Goal: Information Seeking & Learning: Learn about a topic

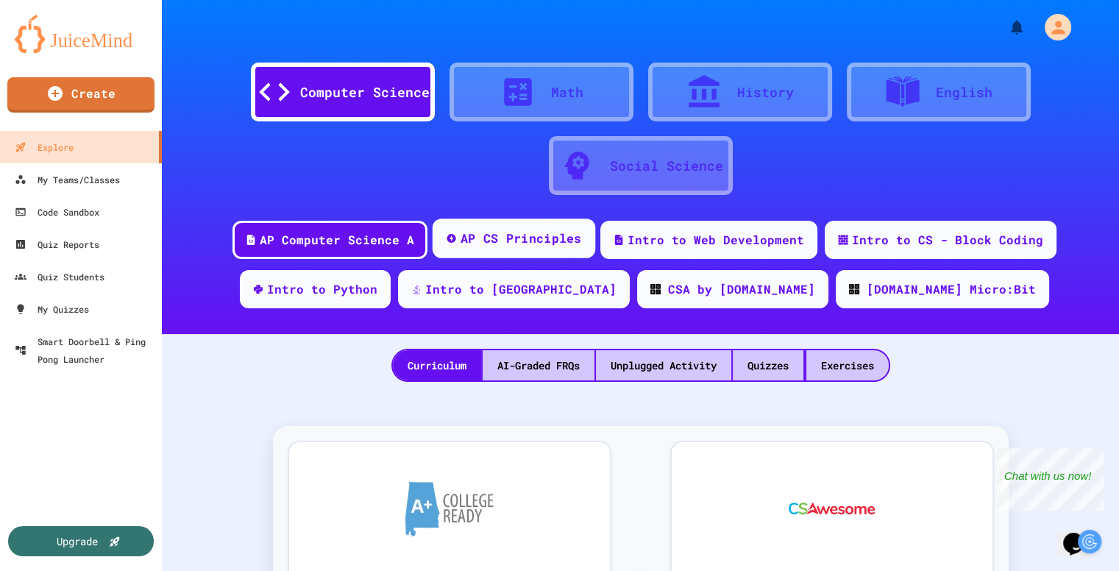
click at [489, 250] on div "AP CS Principles" at bounding box center [513, 239] width 163 height 40
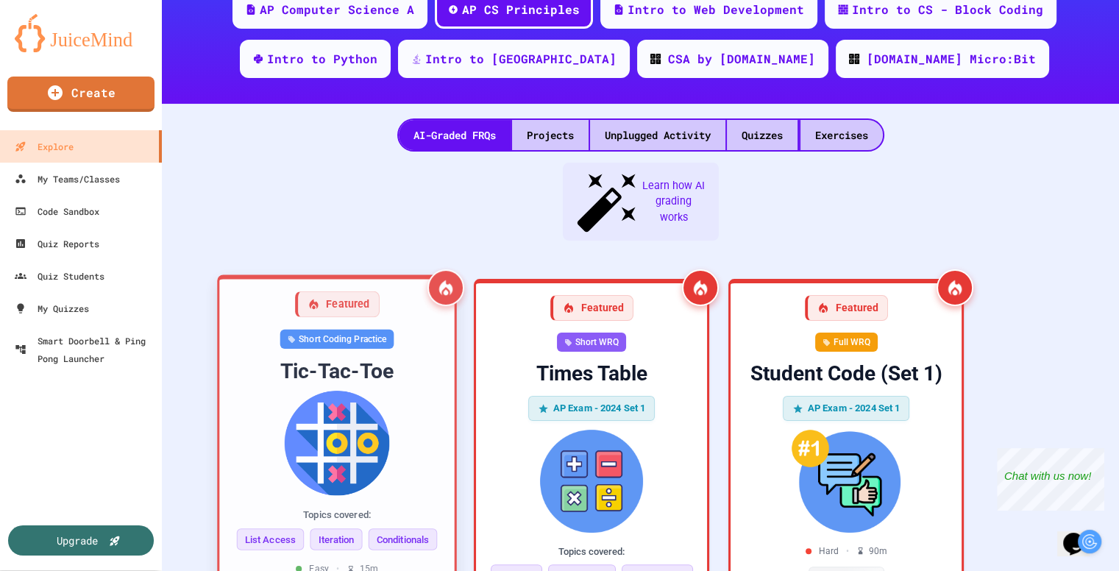
scroll to position [235, 0]
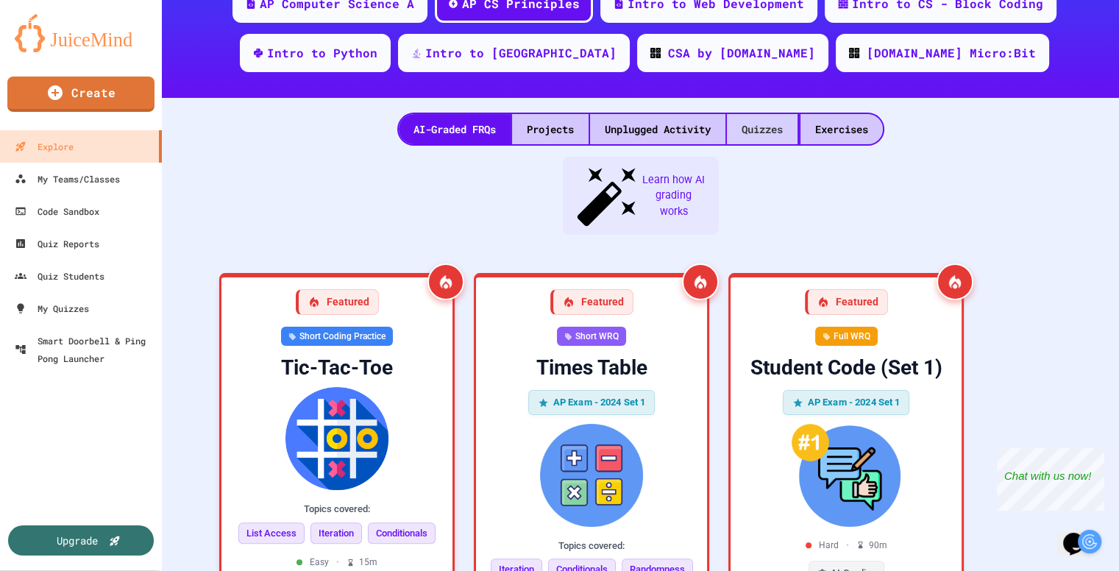
click at [759, 117] on div "Quizzes" at bounding box center [762, 129] width 71 height 30
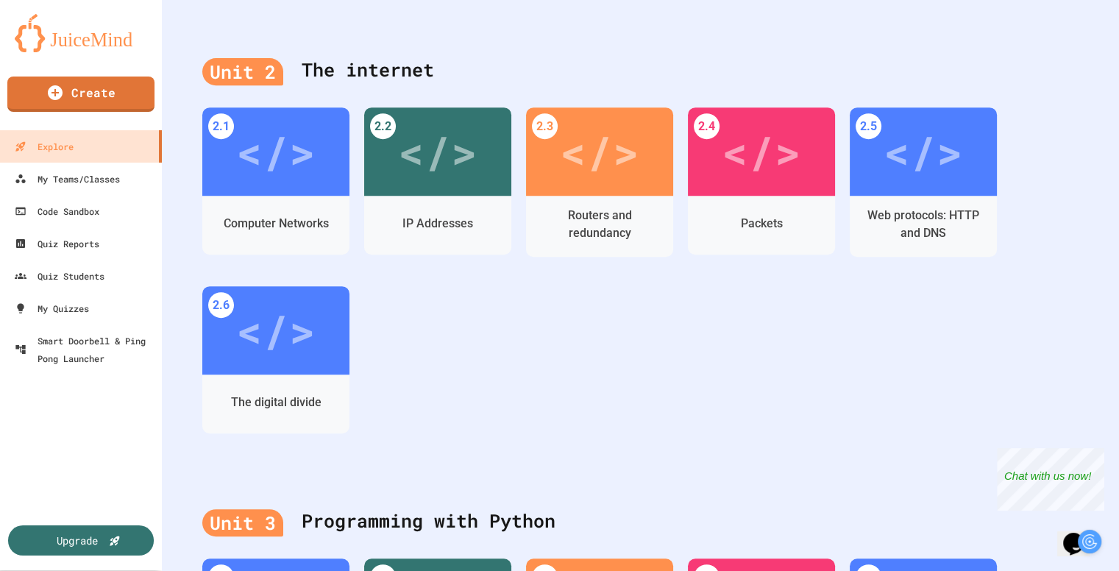
scroll to position [628, 0]
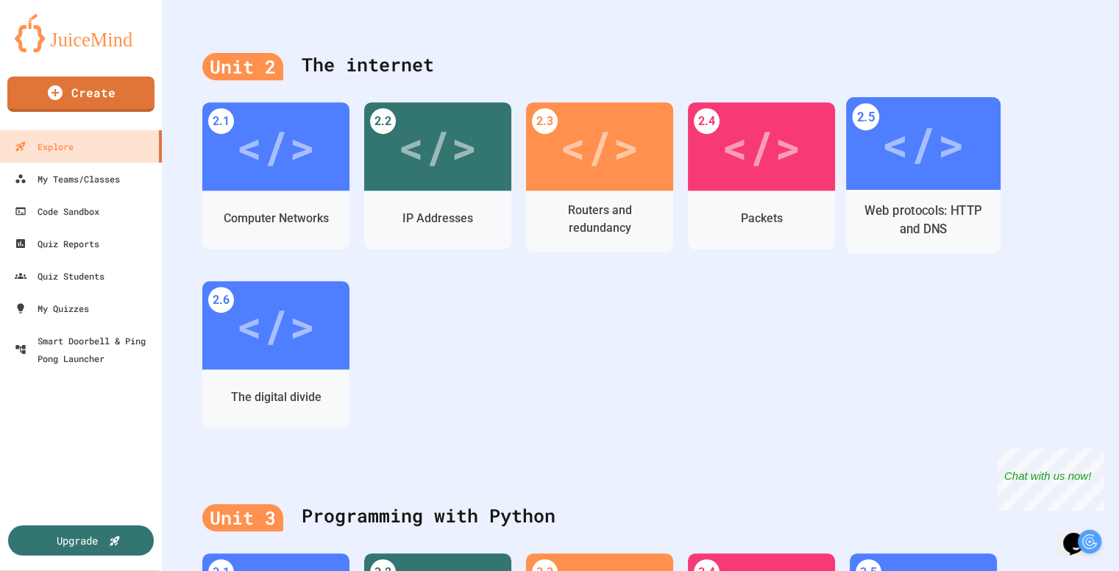
click at [954, 202] on div "Web protocols: HTTP and DNS" at bounding box center [924, 220] width 132 height 37
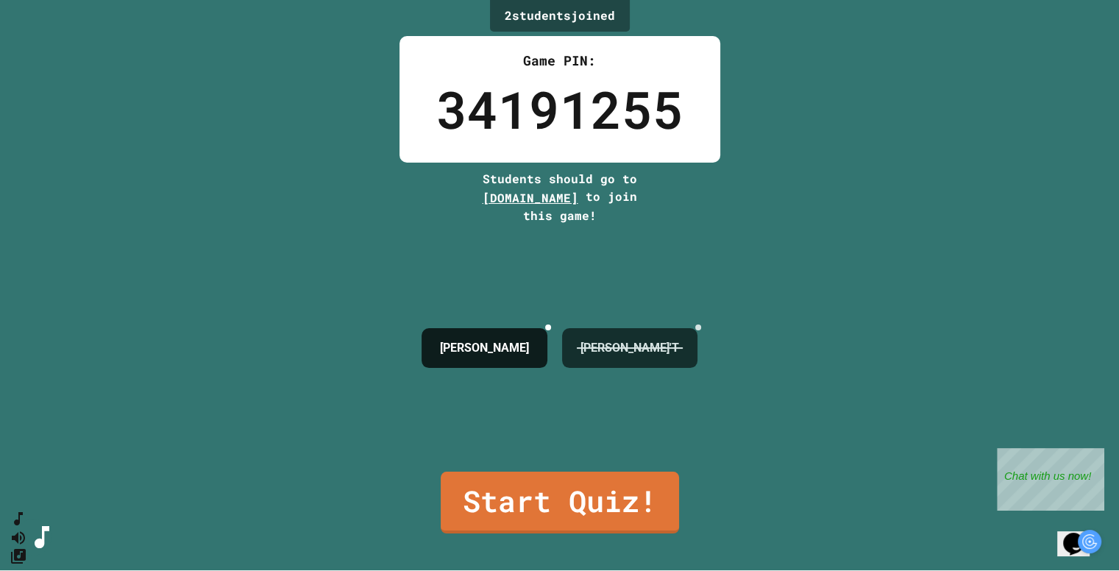
click at [698, 327] on icon at bounding box center [698, 327] width 0 height 0
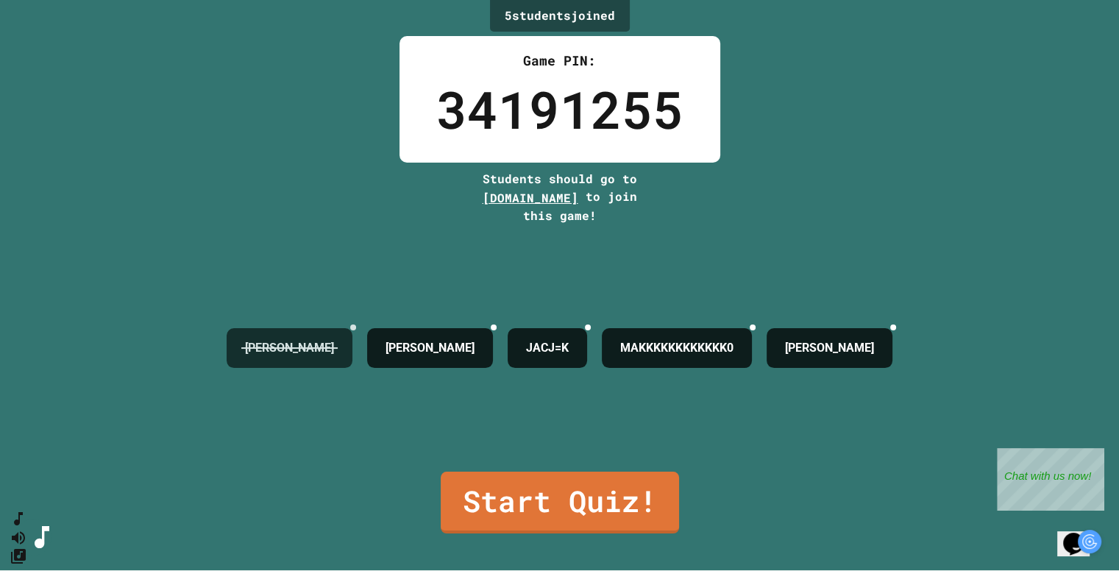
click at [353, 327] on icon at bounding box center [353, 327] width 0 height 0
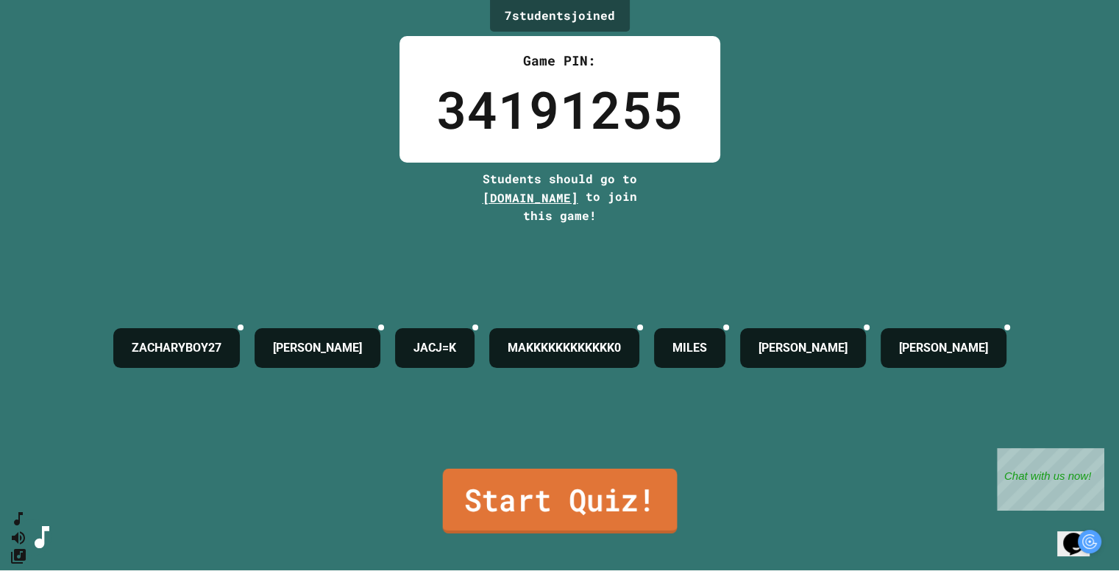
click at [547, 518] on link "Start Quiz!" at bounding box center [559, 501] width 235 height 65
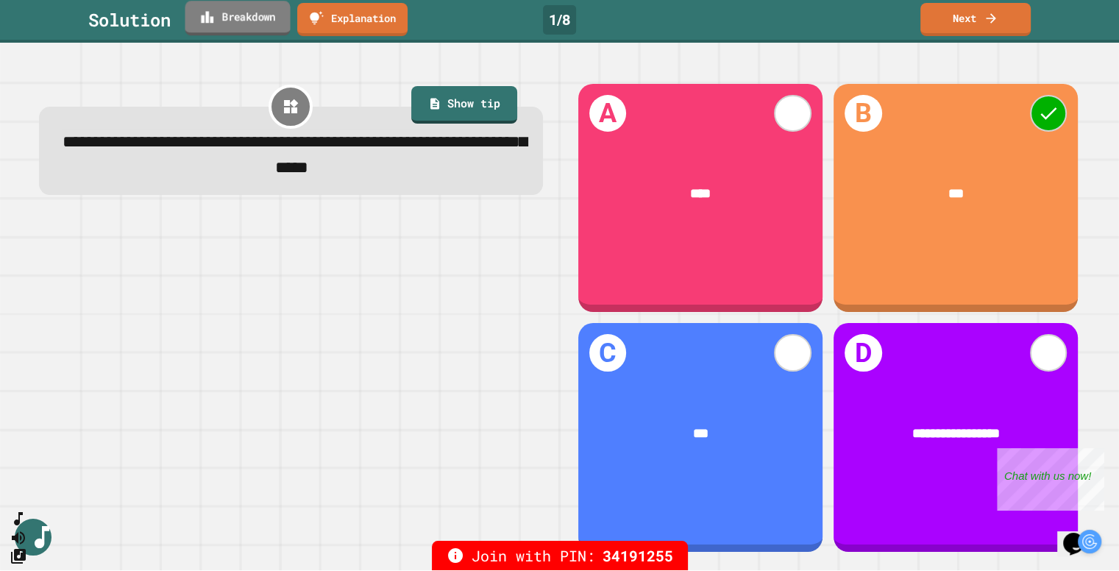
click at [233, 20] on link "Breakdown" at bounding box center [237, 18] width 105 height 35
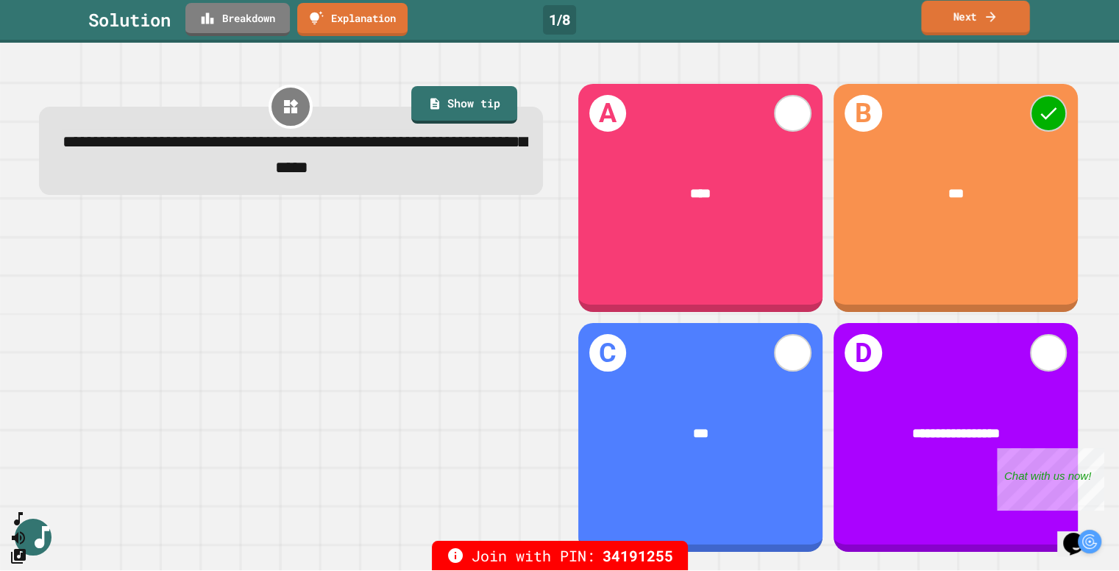
click at [966, 8] on link "Next" at bounding box center [975, 18] width 109 height 35
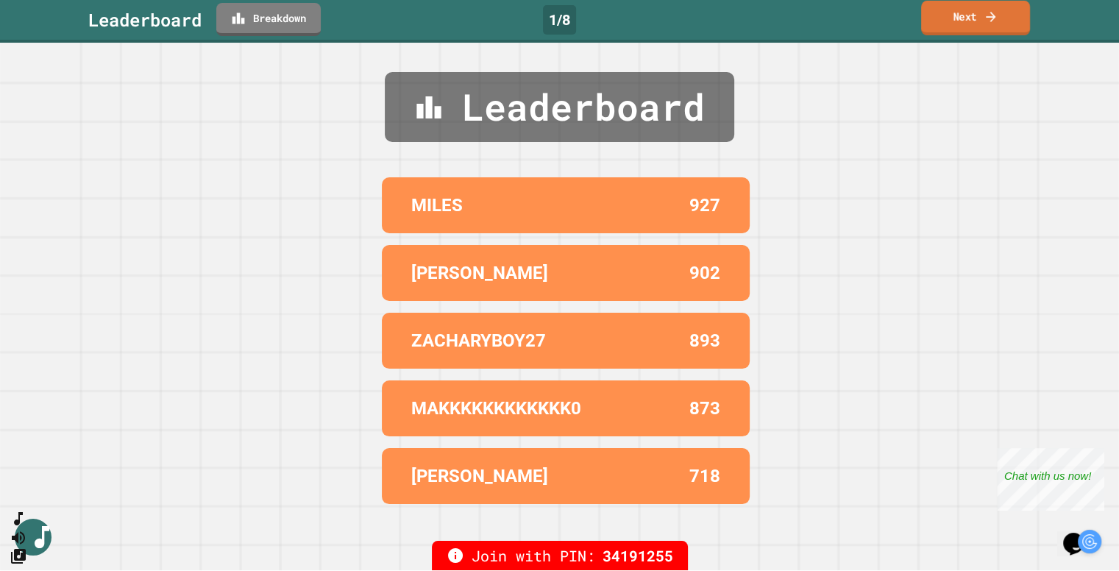
drag, startPoint x: 965, startPoint y: 21, endPoint x: 1003, endPoint y: 13, distance: 38.4
click at [1003, 13] on link "Next" at bounding box center [975, 18] width 109 height 35
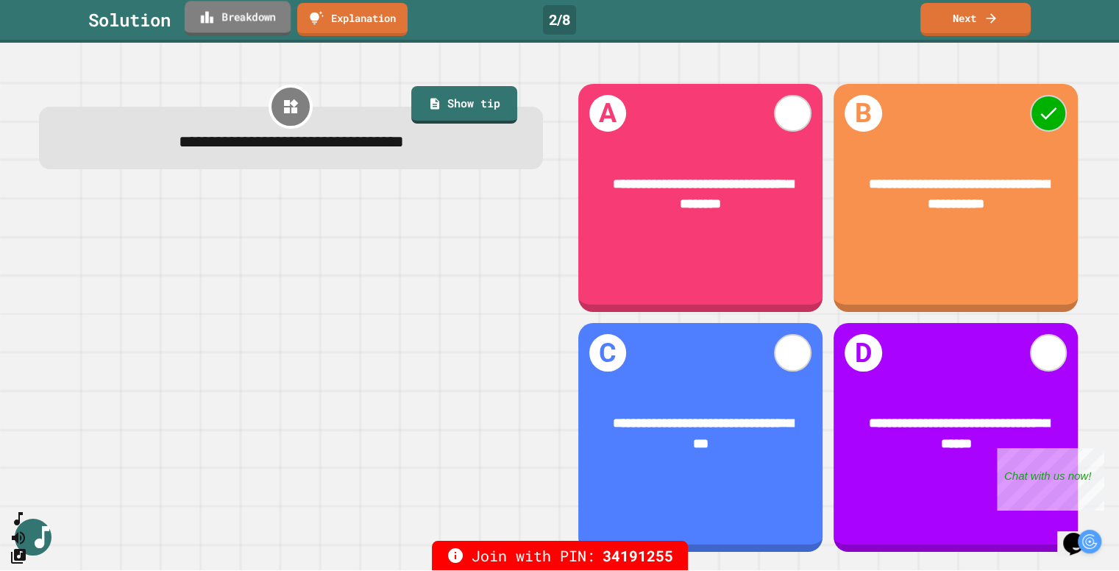
click at [234, 10] on link "Breakdown" at bounding box center [238, 18] width 106 height 35
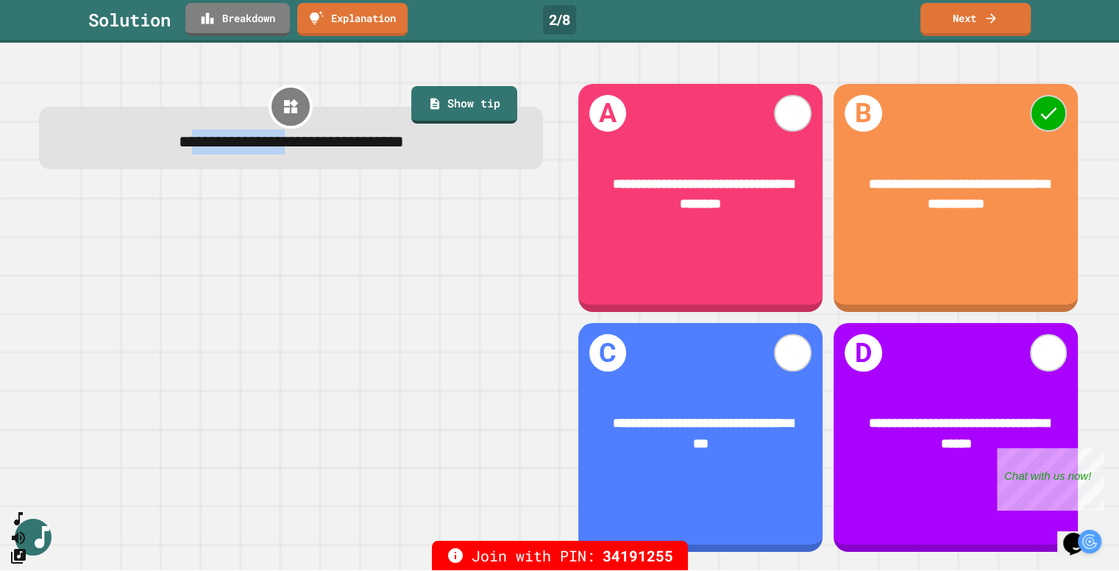
drag, startPoint x: 280, startPoint y: 141, endPoint x: 137, endPoint y: 138, distance: 142.8
click at [179, 138] on span "**********" at bounding box center [291, 140] width 225 height 17
click at [970, 27] on link "Next" at bounding box center [976, 18] width 113 height 35
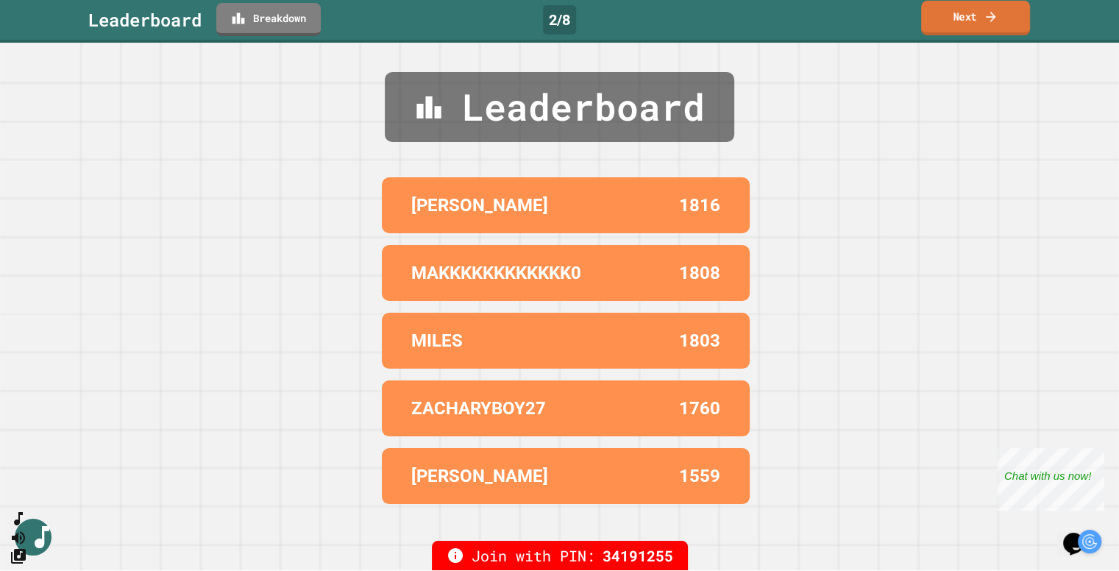
click at [970, 27] on link "Next" at bounding box center [975, 18] width 109 height 35
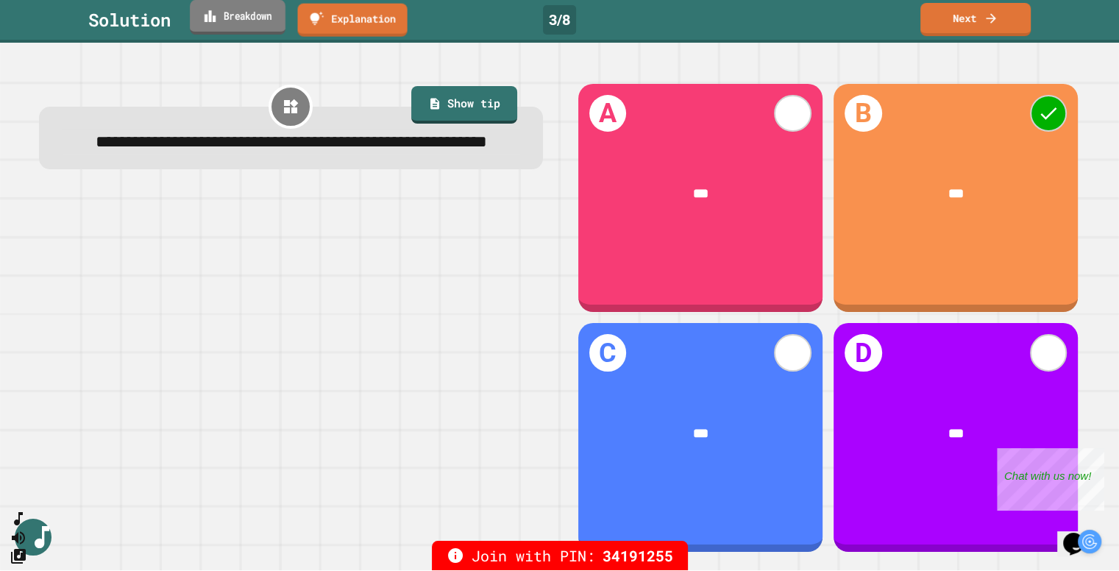
click at [256, 18] on link "Breakdown" at bounding box center [238, 17] width 96 height 35
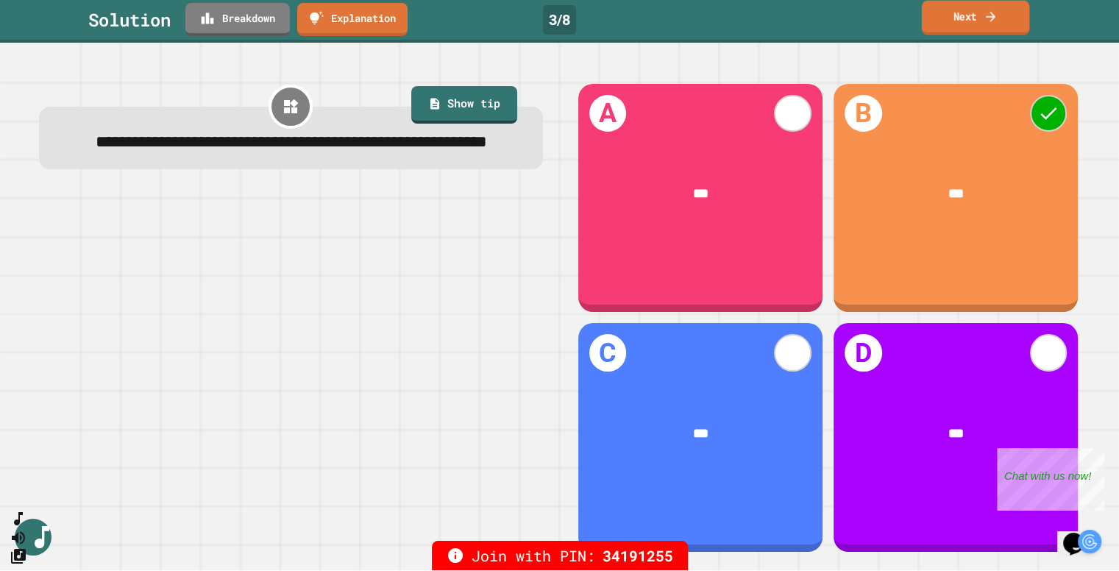
click at [959, 24] on link "Next" at bounding box center [975, 18] width 107 height 35
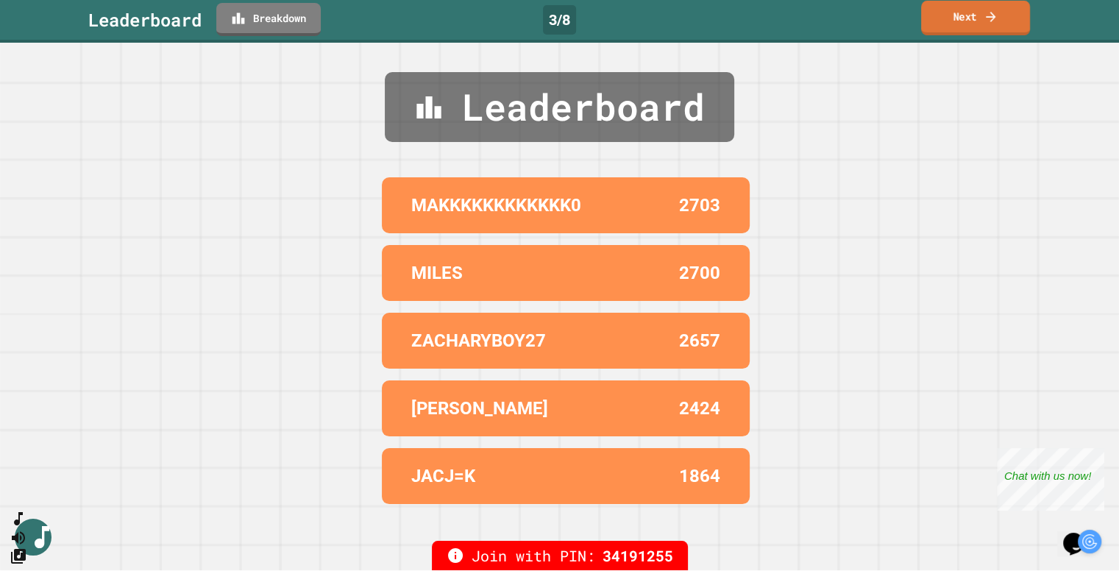
click at [965, 21] on link "Next" at bounding box center [975, 18] width 109 height 35
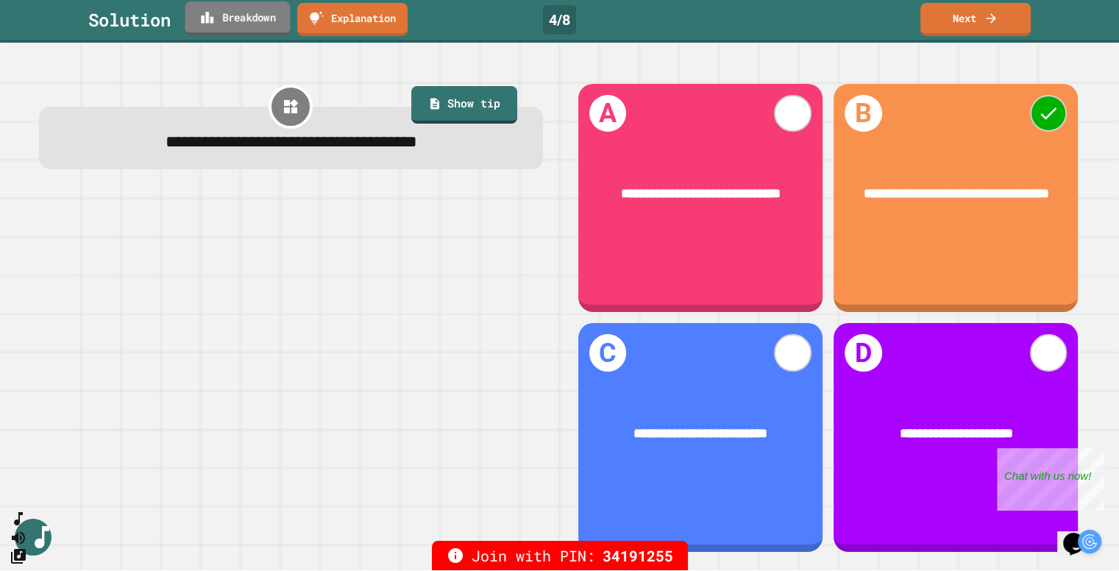
click at [257, 15] on link "Breakdown" at bounding box center [237, 18] width 105 height 34
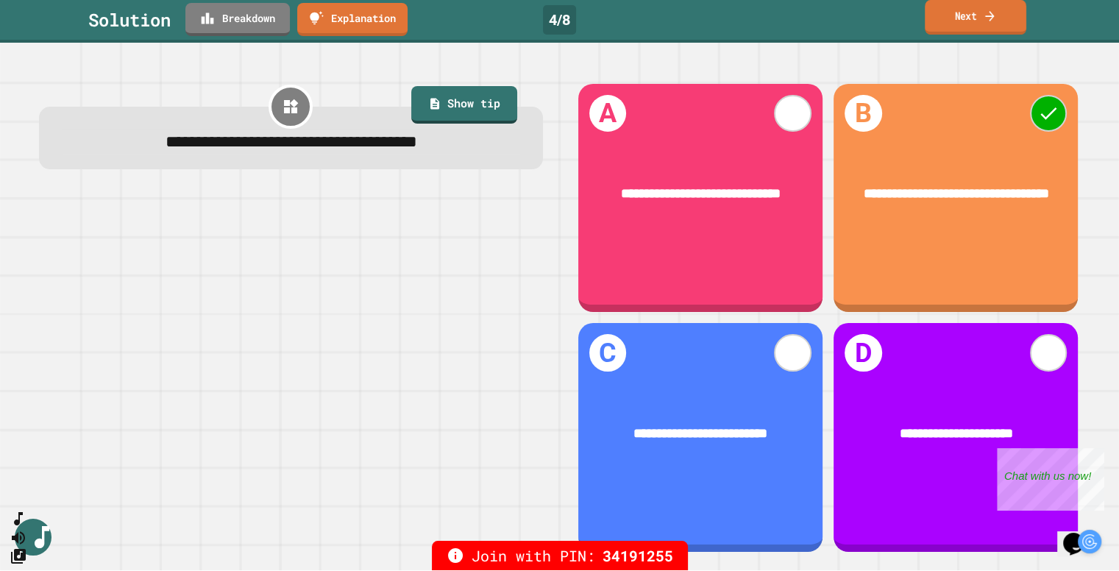
click at [1004, 21] on link "Next" at bounding box center [976, 17] width 102 height 35
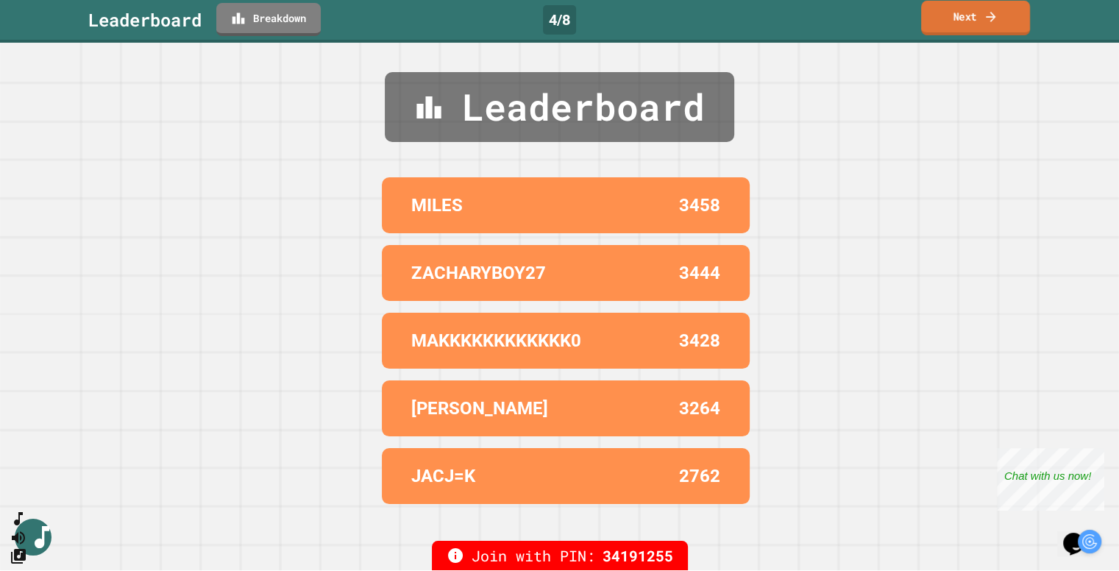
click at [965, 31] on link "Next" at bounding box center [975, 18] width 109 height 35
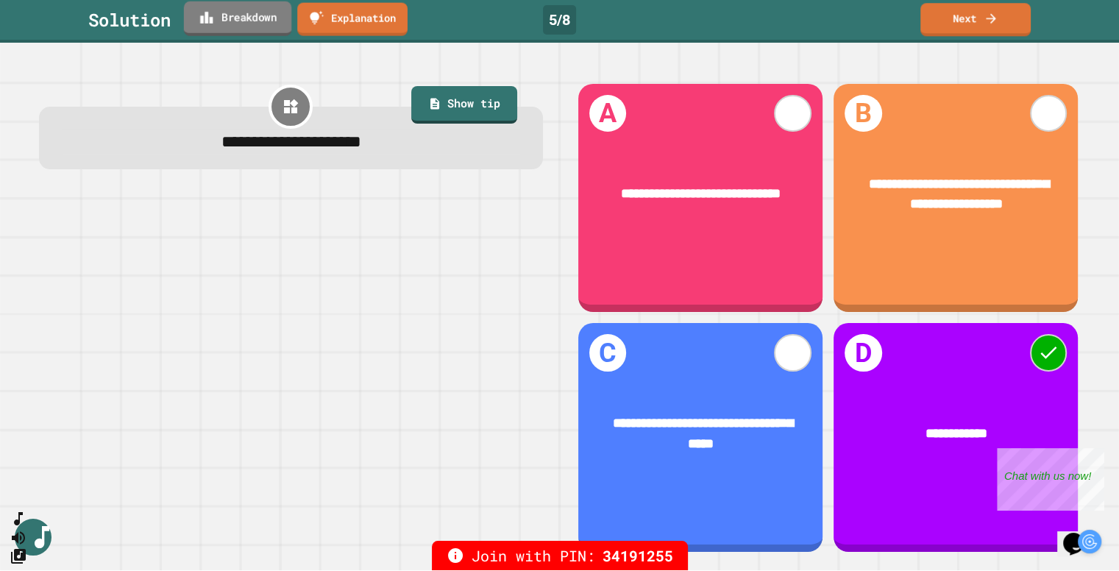
click at [225, 29] on link "Breakdown" at bounding box center [237, 18] width 107 height 35
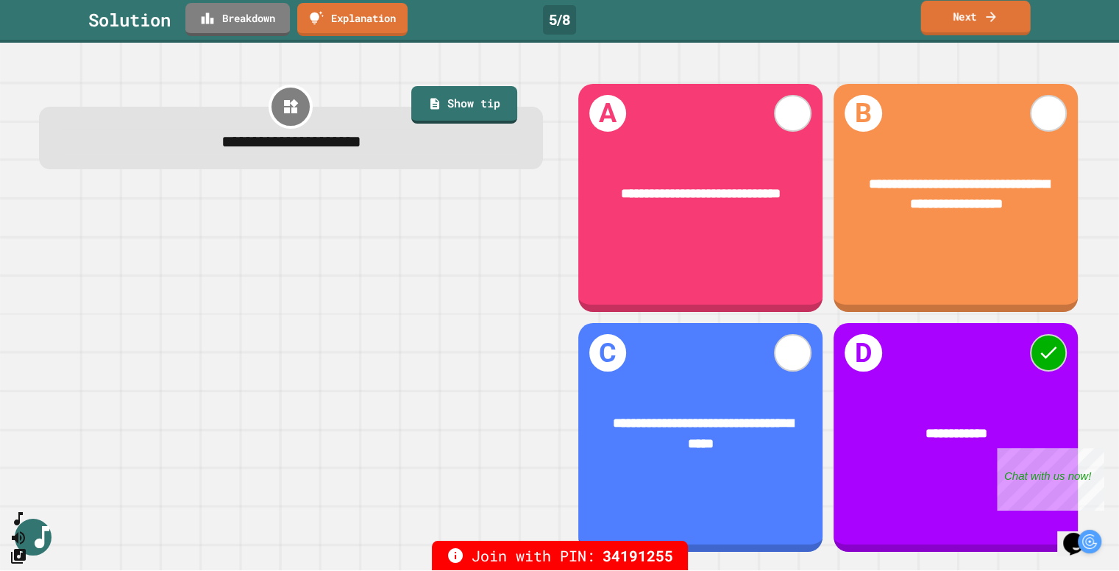
click at [960, 15] on link "Next" at bounding box center [976, 18] width 110 height 35
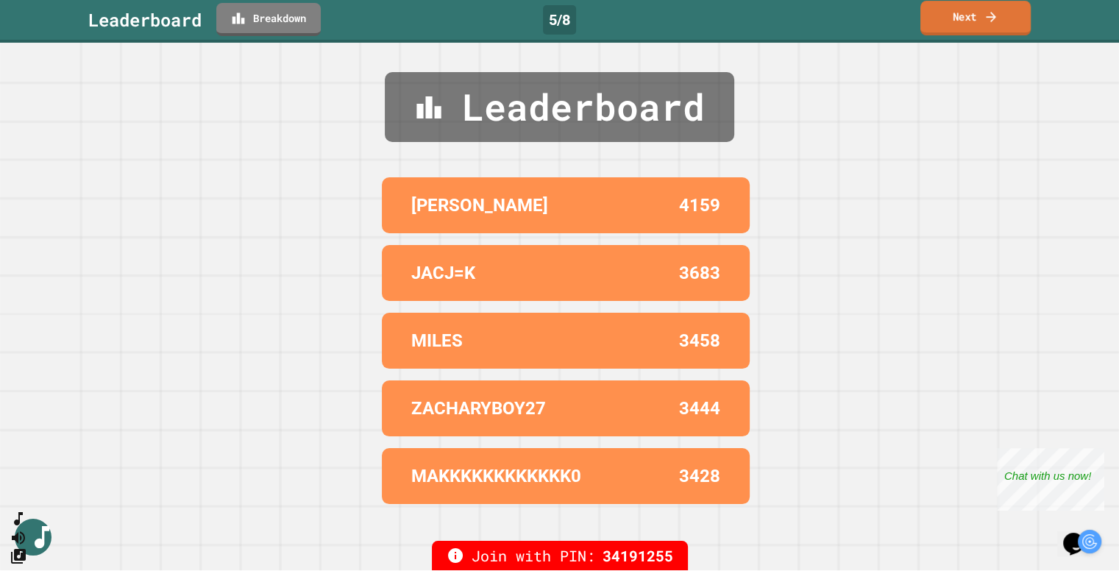
click at [963, 21] on link "Next" at bounding box center [976, 18] width 110 height 35
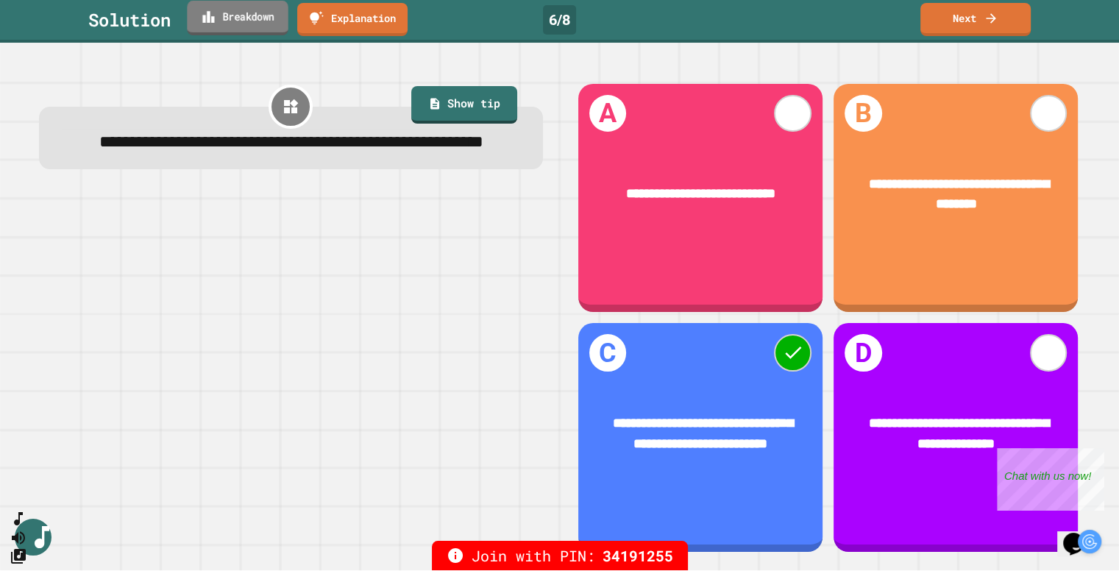
click at [229, 18] on link "Breakdown" at bounding box center [237, 18] width 101 height 35
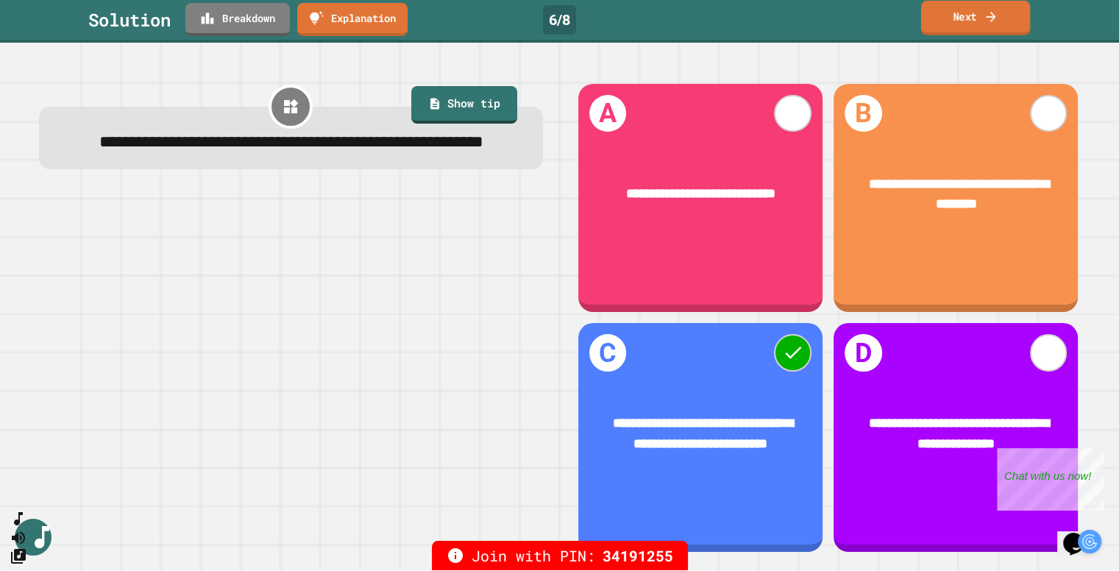
click at [971, 20] on link "Next" at bounding box center [975, 18] width 109 height 35
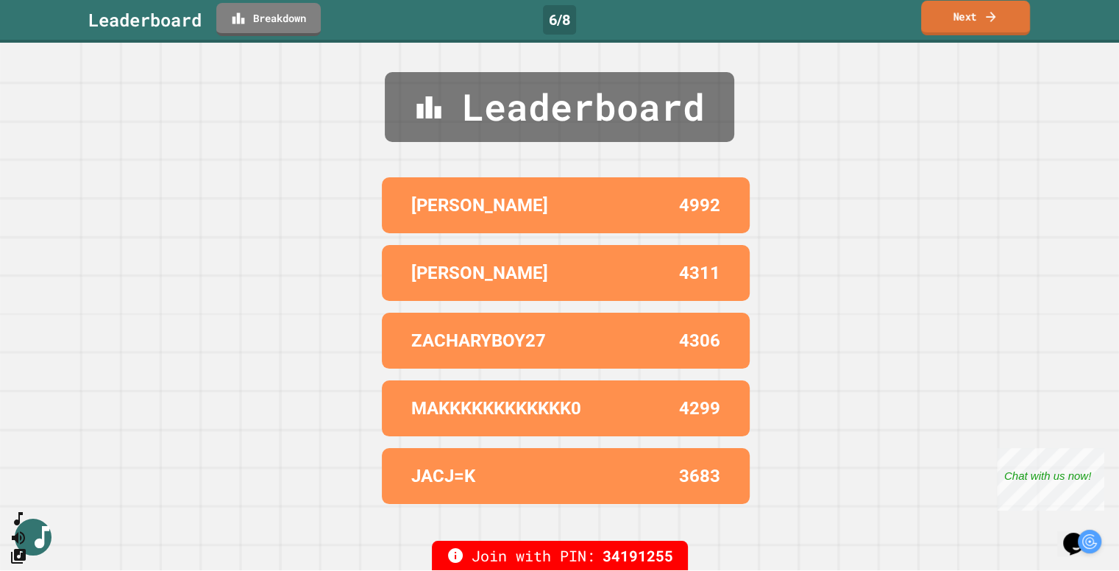
click at [974, 18] on link "Next" at bounding box center [975, 18] width 109 height 35
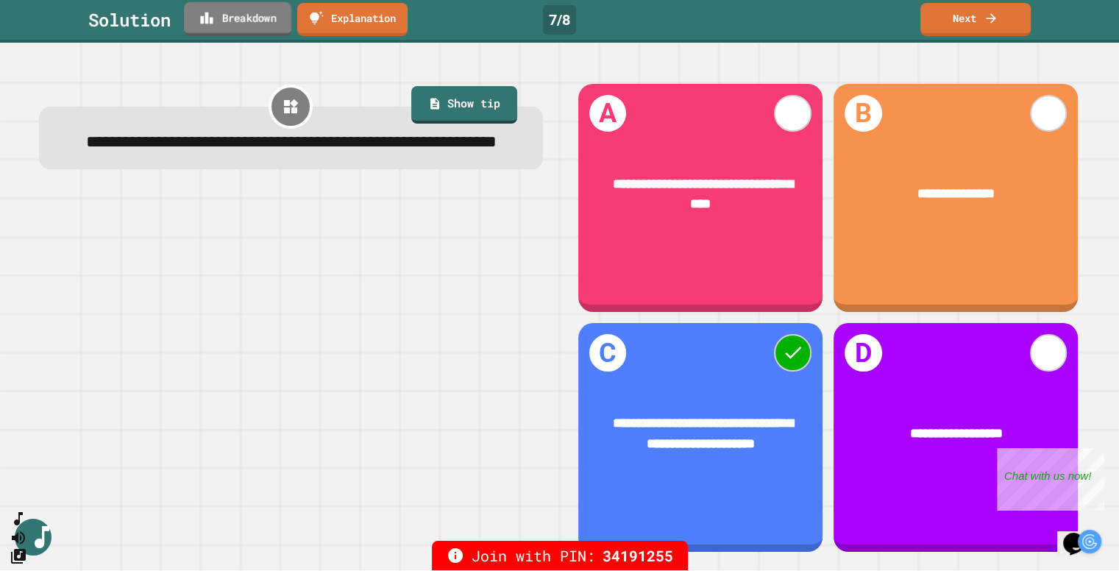
click at [250, 13] on link "Breakdown" at bounding box center [237, 19] width 107 height 34
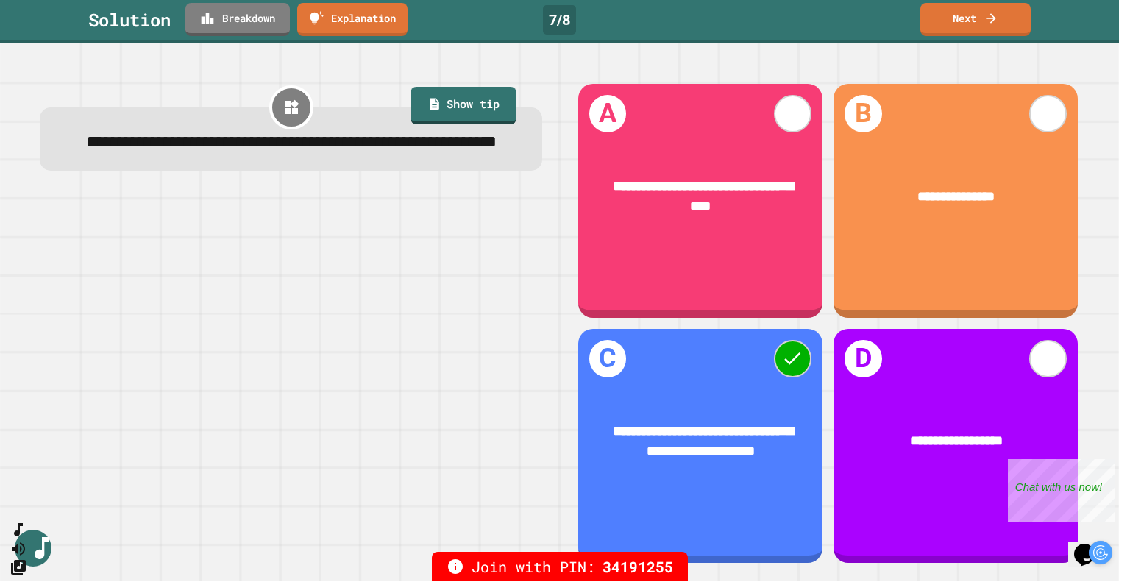
drag, startPoint x: 695, startPoint y: 185, endPoint x: 819, endPoint y: 241, distance: 136.4
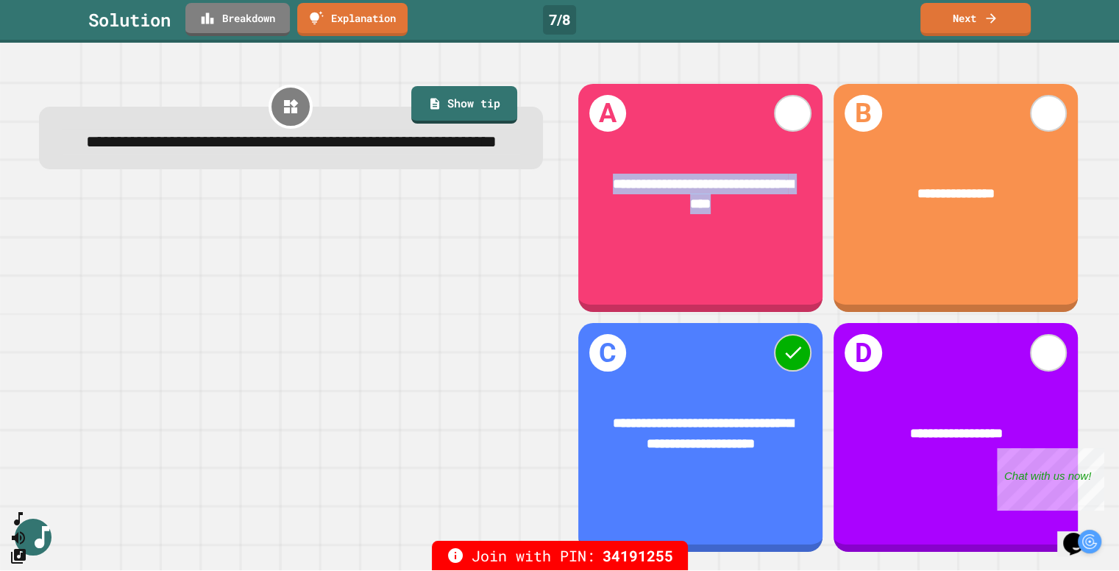
drag, startPoint x: 595, startPoint y: 182, endPoint x: 785, endPoint y: 202, distance: 191.6
click at [785, 202] on div "**********" at bounding box center [700, 194] width 244 height 94
click at [968, 14] on link "Next" at bounding box center [975, 18] width 109 height 35
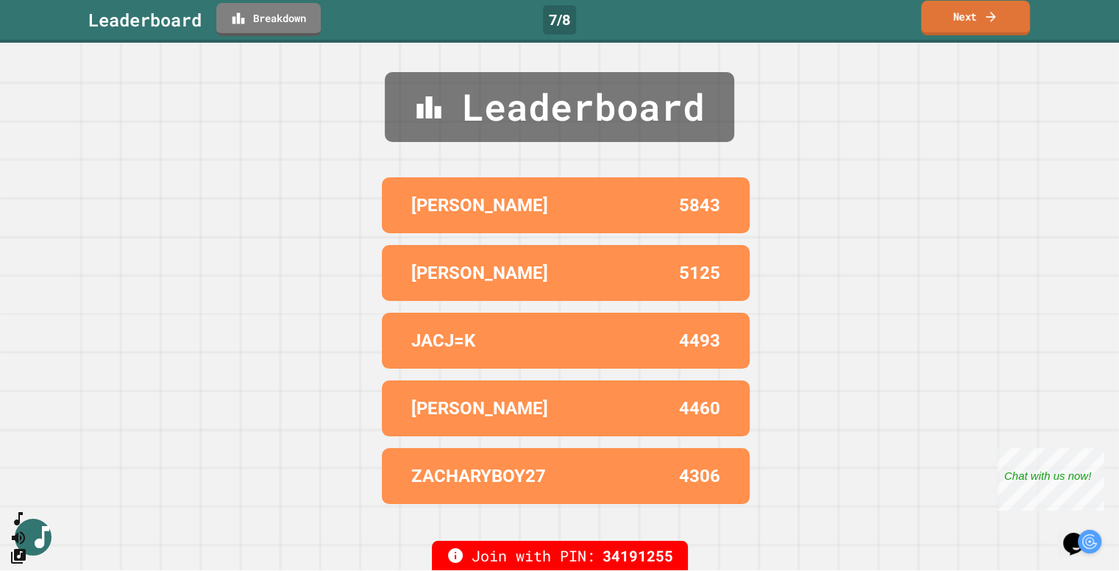
click at [968, 14] on link "Next" at bounding box center [975, 18] width 109 height 35
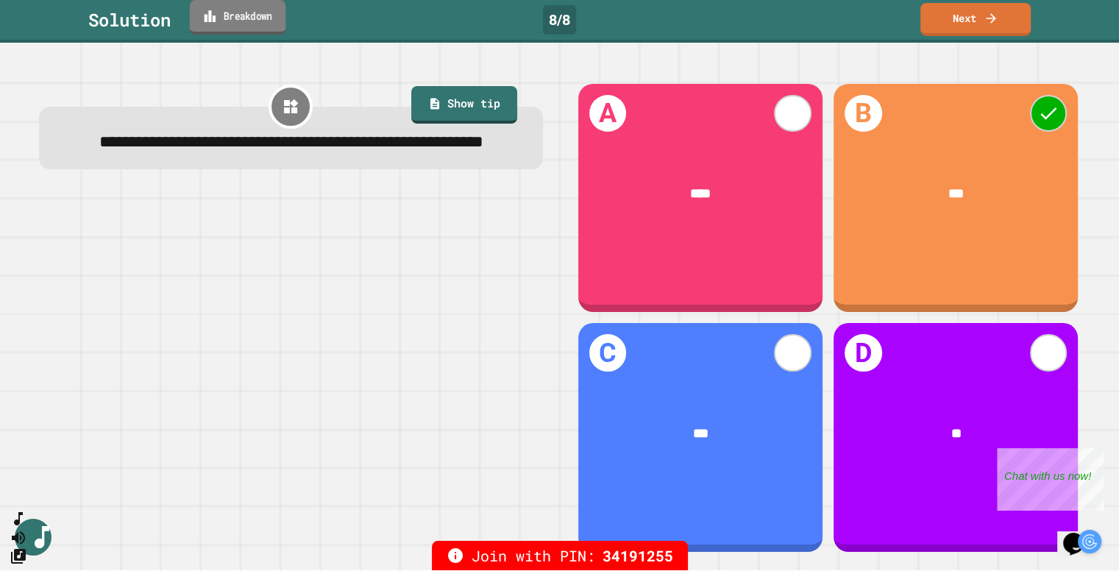
click at [250, 20] on link "Breakdown" at bounding box center [238, 17] width 96 height 35
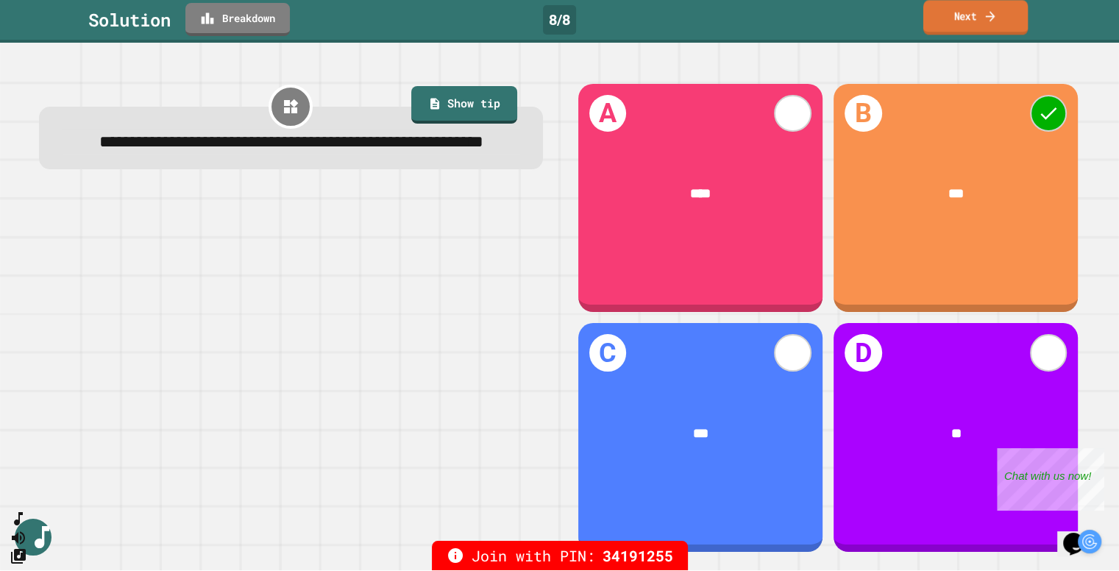
click at [991, 20] on icon at bounding box center [991, 16] width 10 height 10
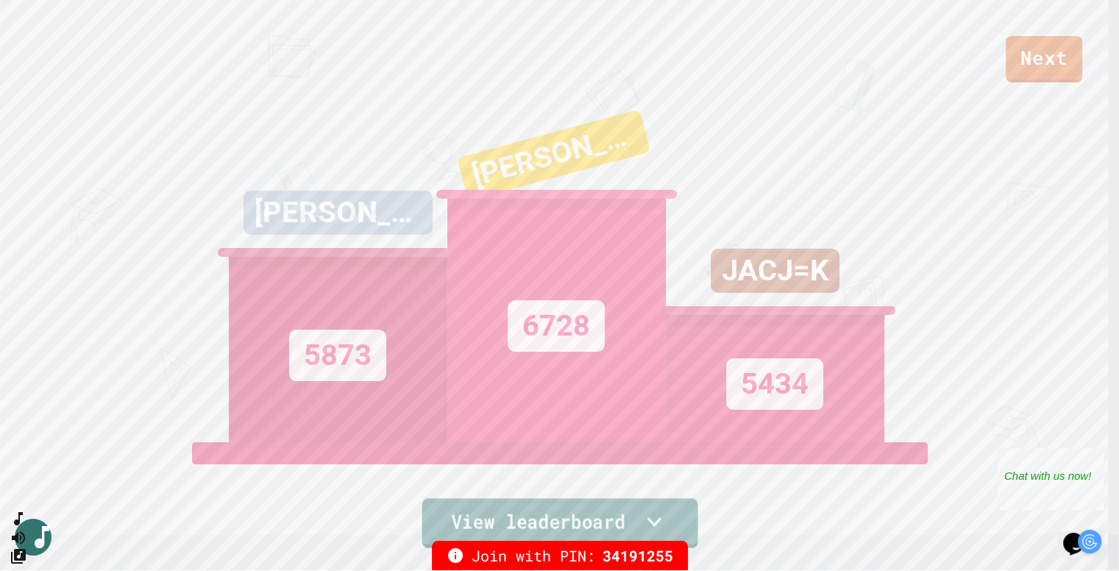
click at [563, 523] on link "View leaderboard" at bounding box center [560, 522] width 276 height 49
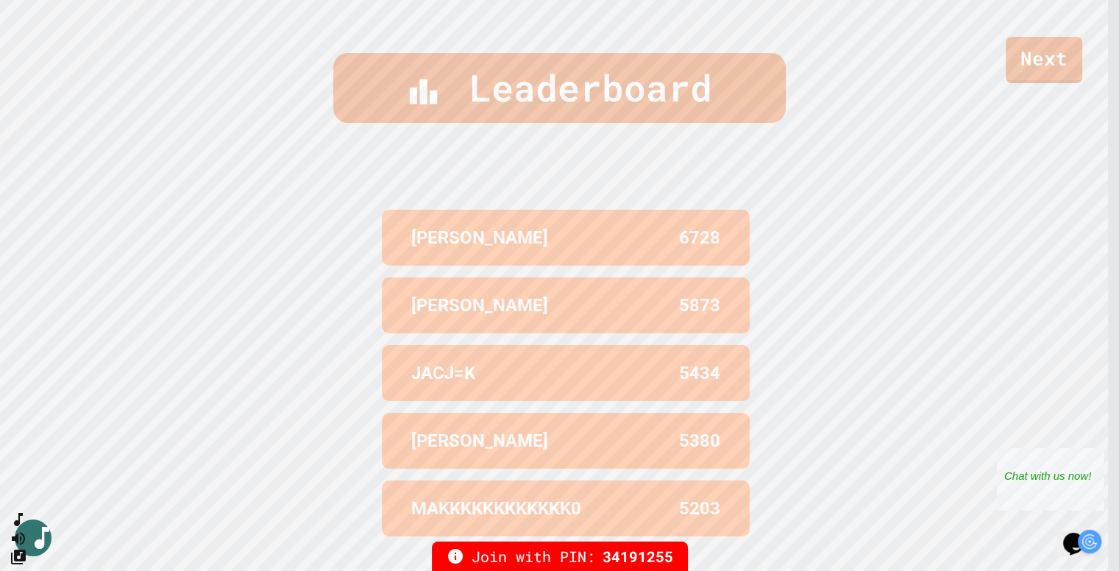
scroll to position [612, 0]
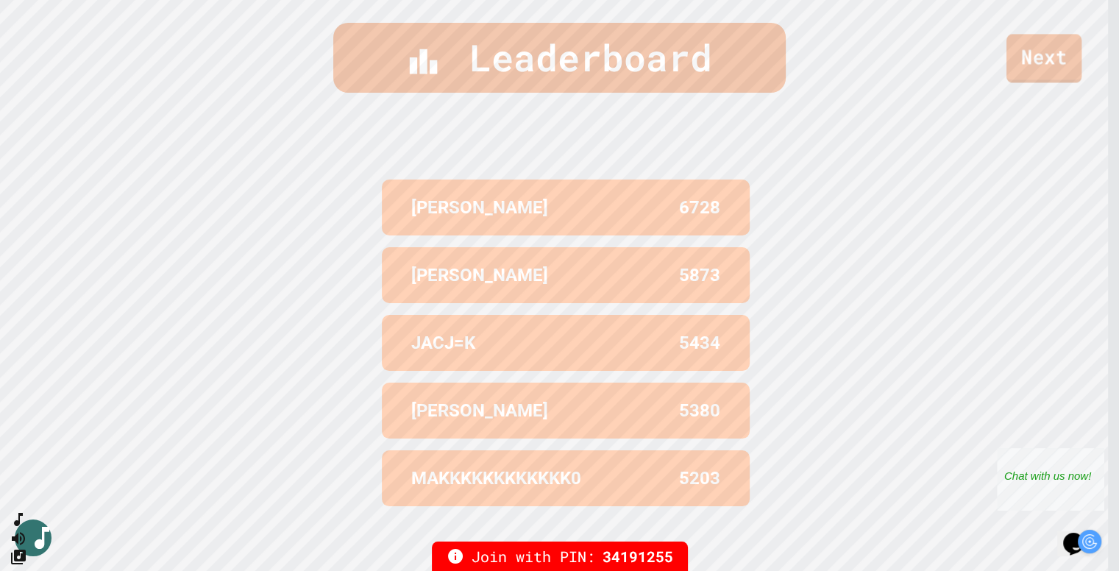
click at [1031, 53] on link "Next" at bounding box center [1044, 58] width 75 height 49
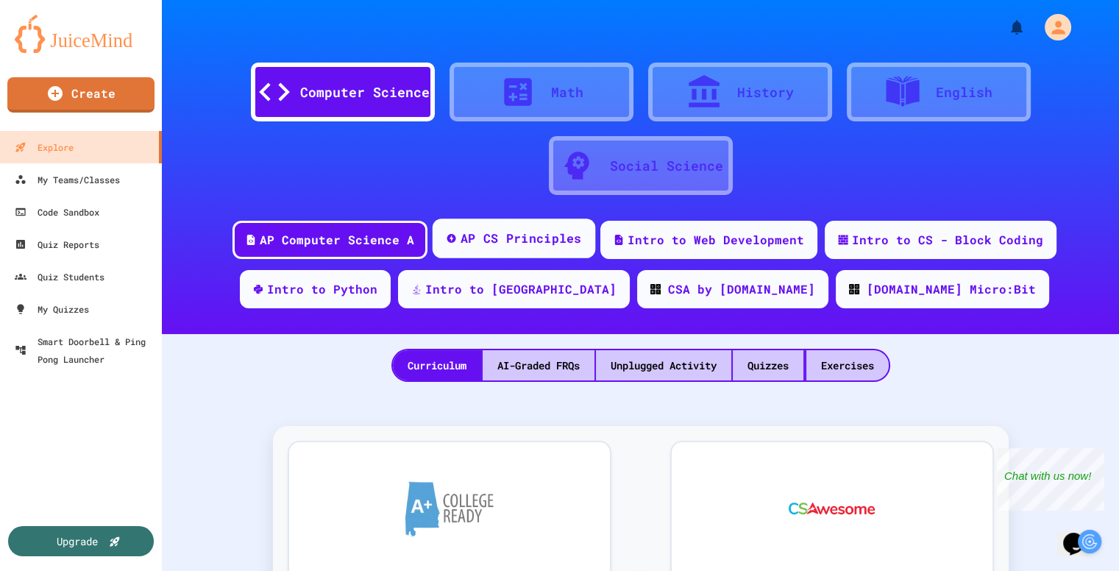
click at [489, 241] on div "AP CS Principles" at bounding box center [520, 239] width 121 height 18
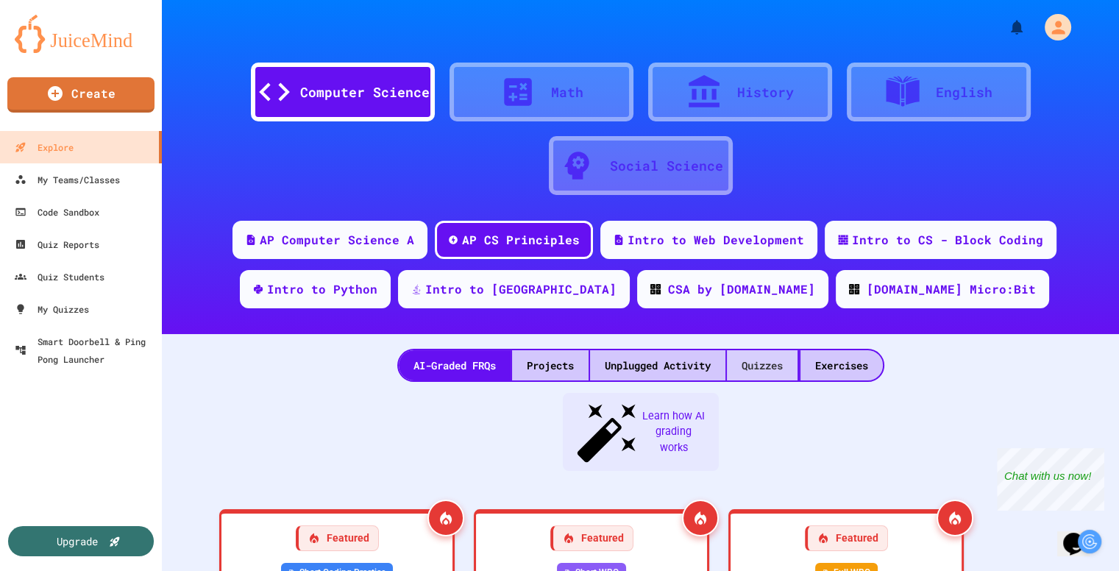
click at [774, 372] on div "Quizzes" at bounding box center [762, 365] width 71 height 30
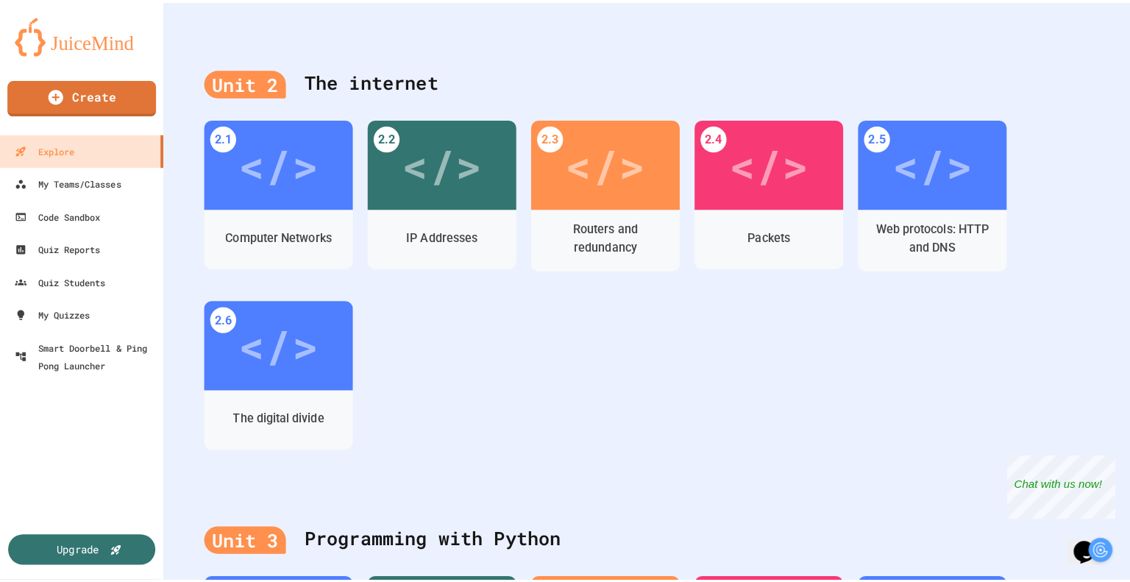
scroll to position [615, 0]
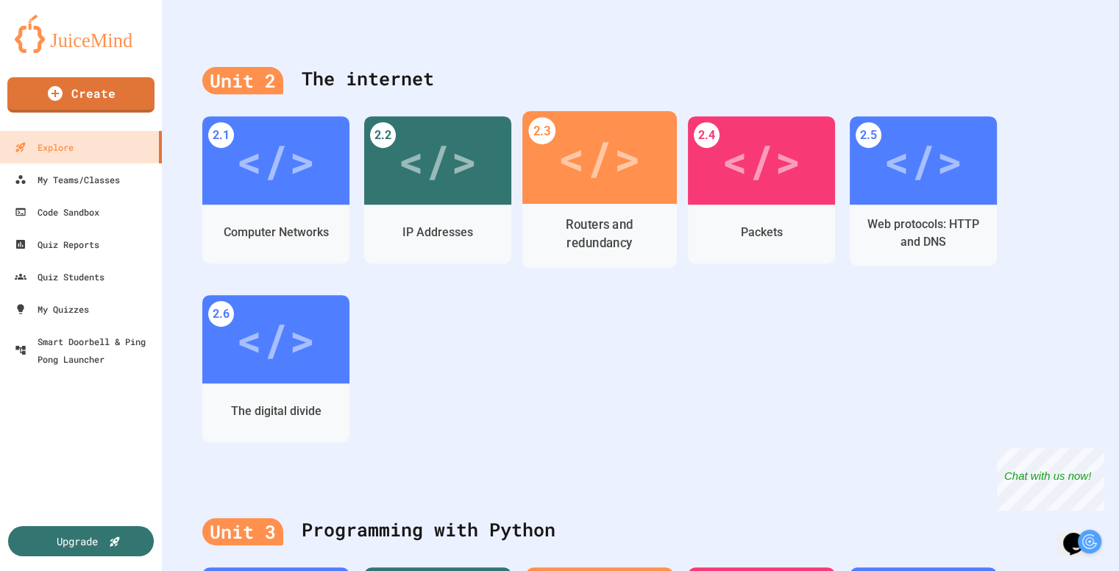
click at [589, 232] on div "Routers and redundancy" at bounding box center [600, 234] width 132 height 37
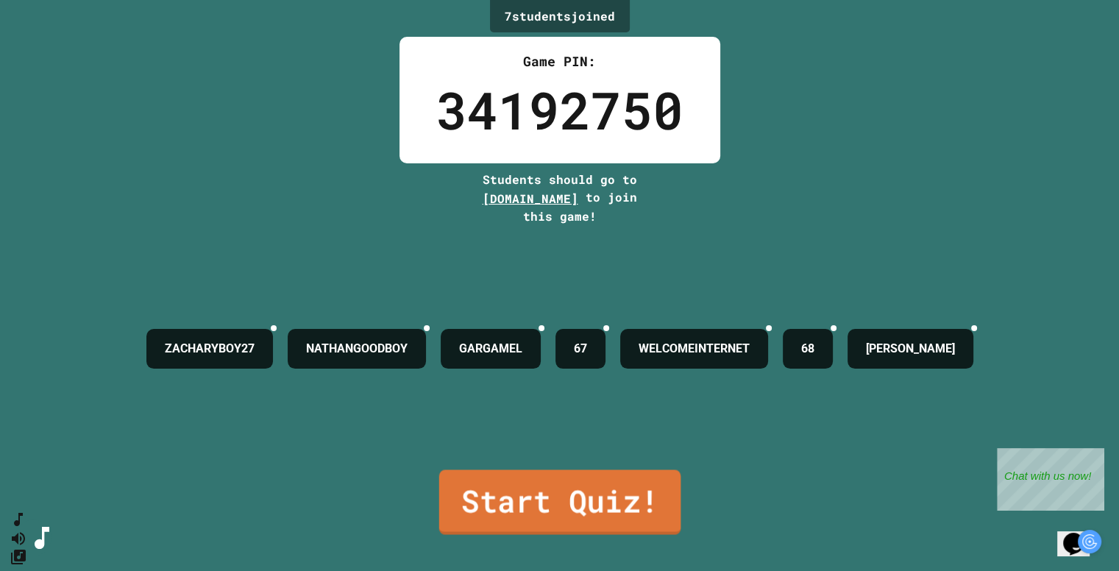
click at [533, 500] on link "Start Quiz!" at bounding box center [560, 501] width 242 height 65
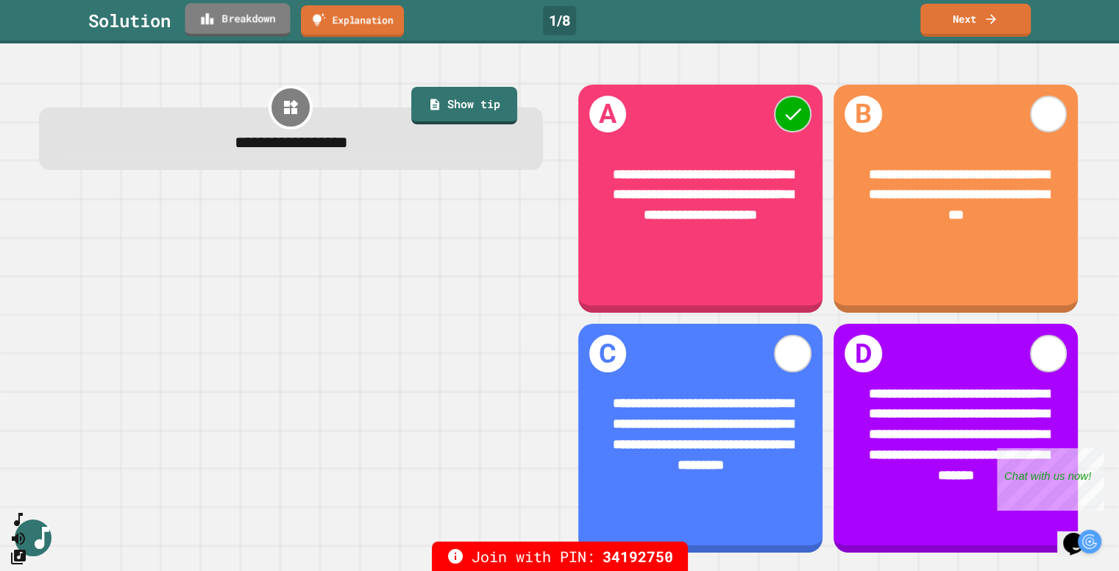
click at [230, 24] on link "Breakdown" at bounding box center [237, 19] width 105 height 33
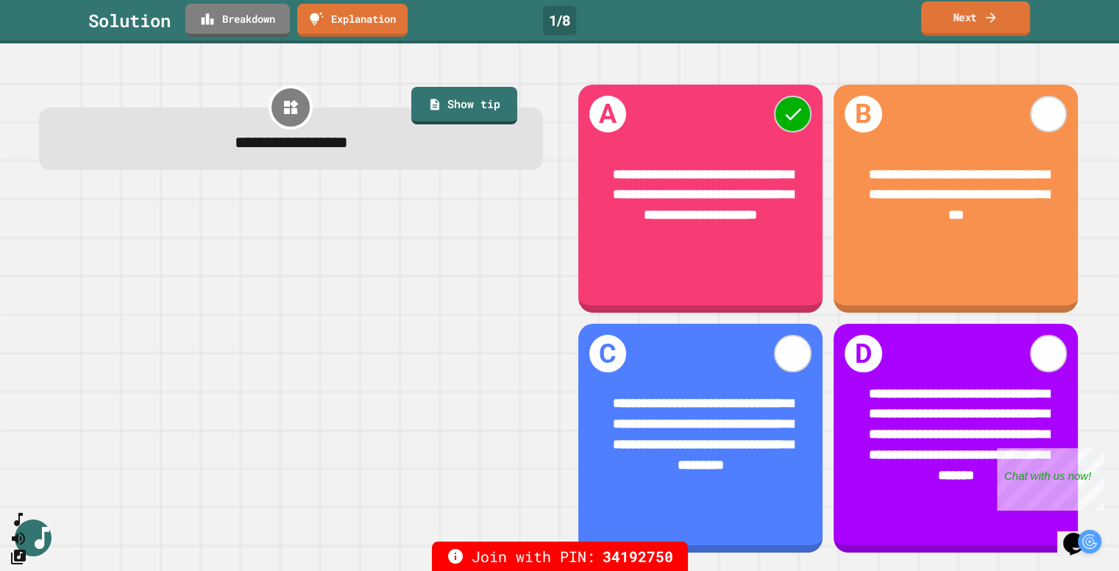
click at [979, 19] on link "Next" at bounding box center [975, 18] width 109 height 35
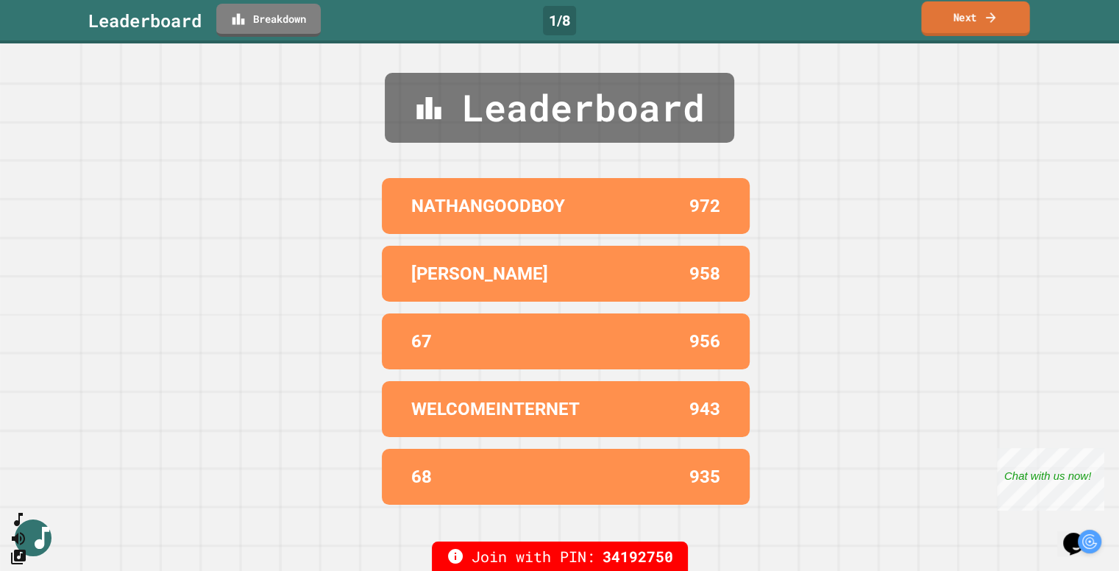
click at [979, 19] on link "Next" at bounding box center [975, 18] width 108 height 35
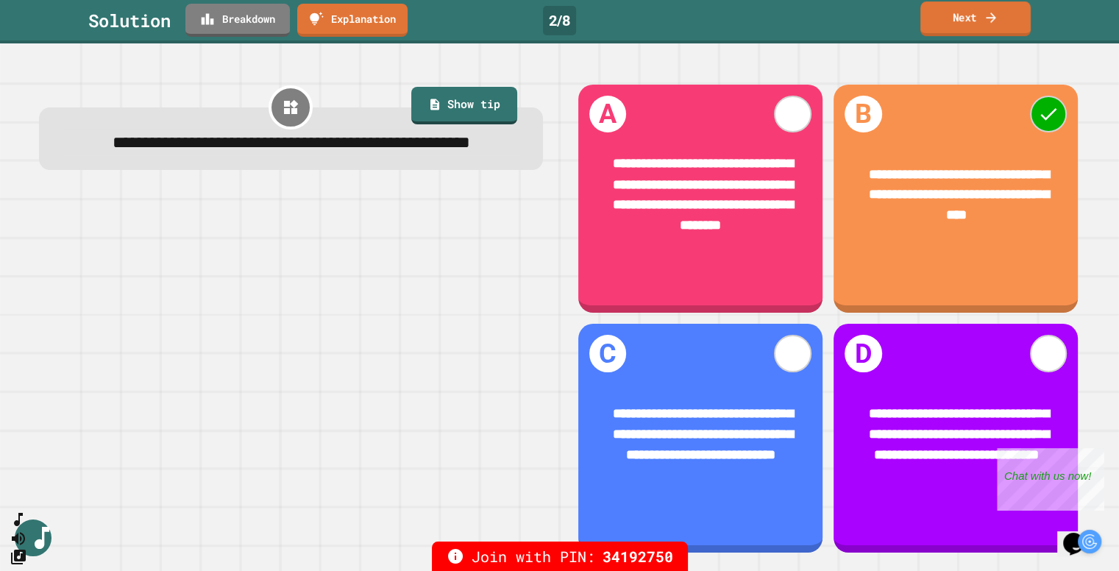
click at [943, 19] on link "Next" at bounding box center [976, 18] width 110 height 35
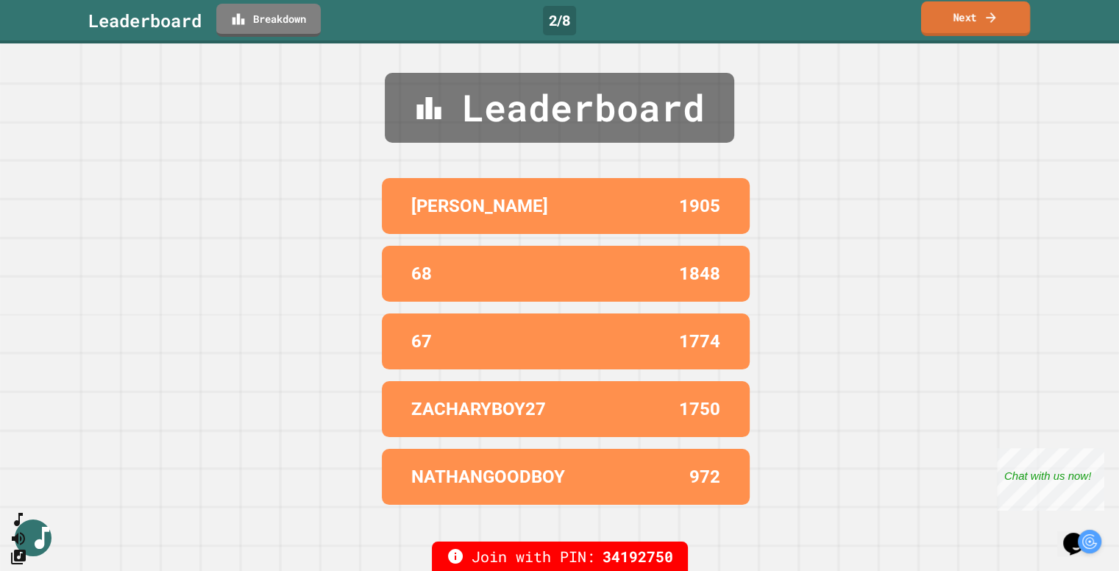
click at [943, 19] on link "Next" at bounding box center [975, 18] width 109 height 35
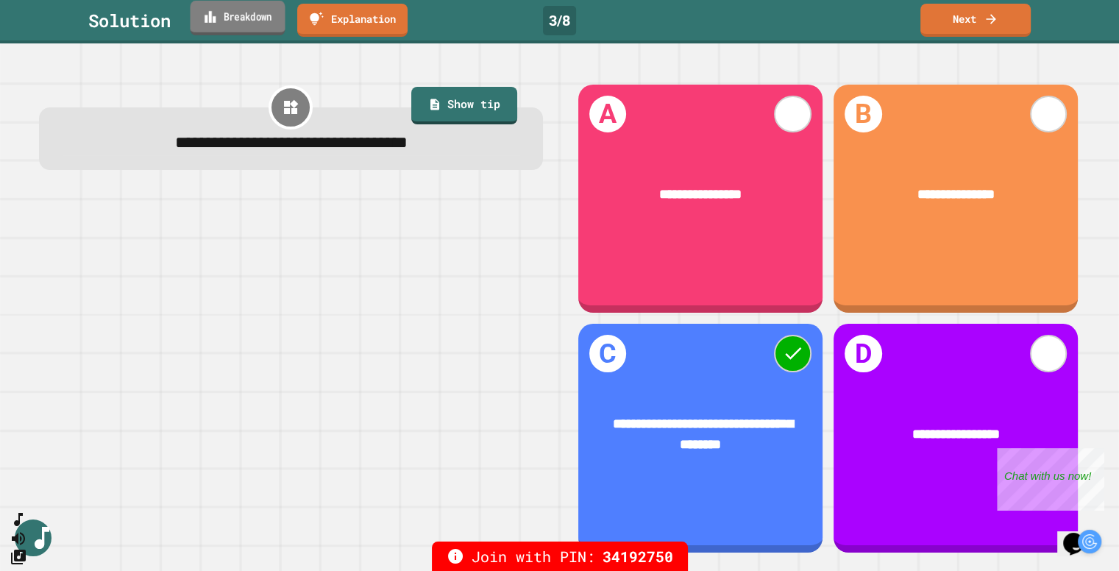
click at [244, 23] on link "Breakdown" at bounding box center [237, 18] width 95 height 35
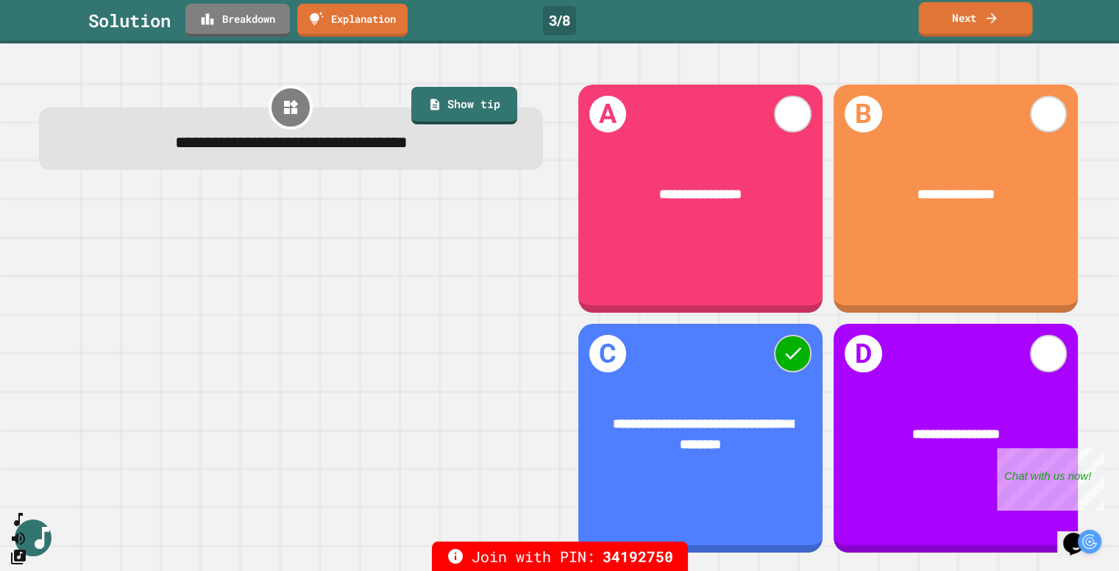
click at [993, 19] on icon at bounding box center [992, 18] width 10 height 10
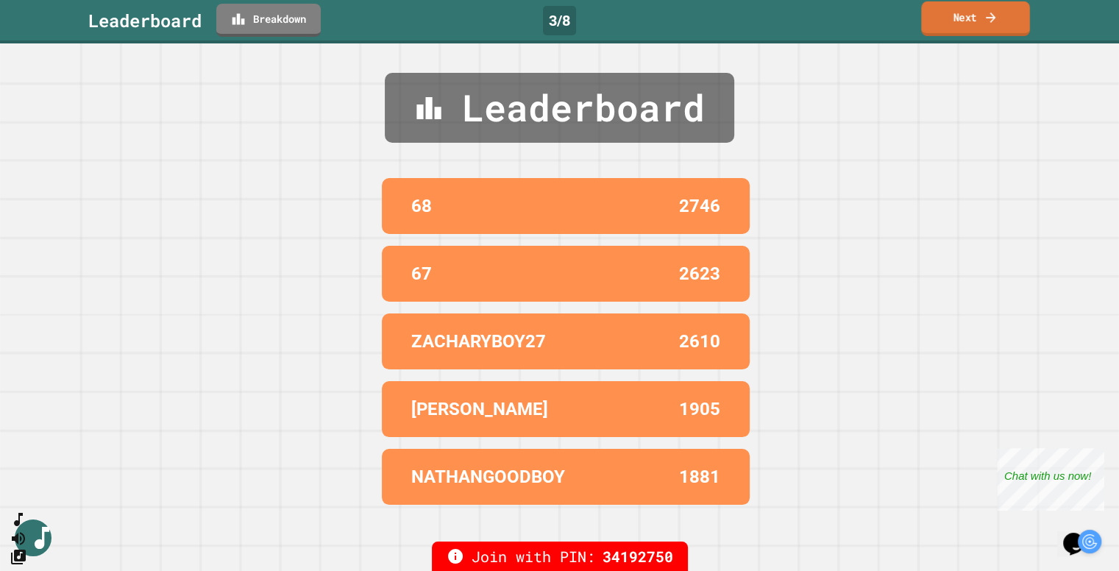
click at [993, 19] on icon at bounding box center [991, 17] width 10 height 10
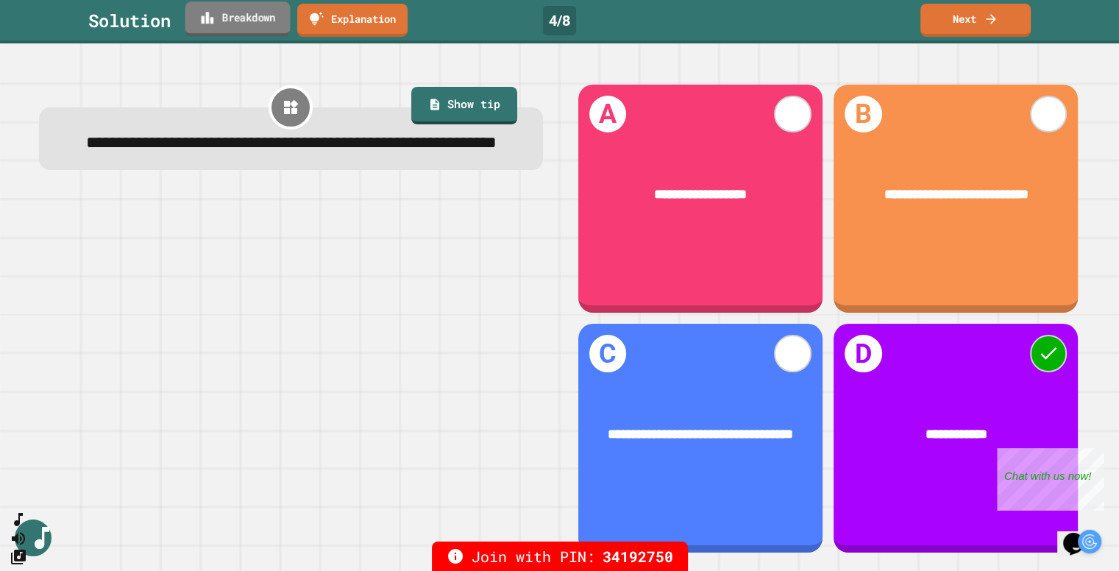
click at [247, 16] on link "Breakdown" at bounding box center [237, 18] width 105 height 35
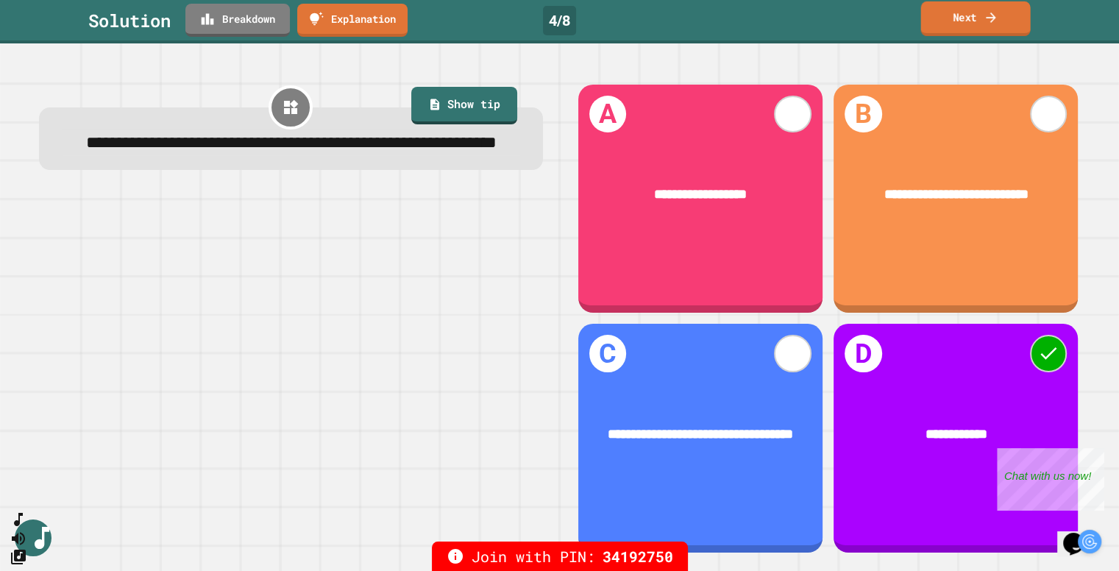
click at [948, 15] on link "Next" at bounding box center [976, 18] width 110 height 35
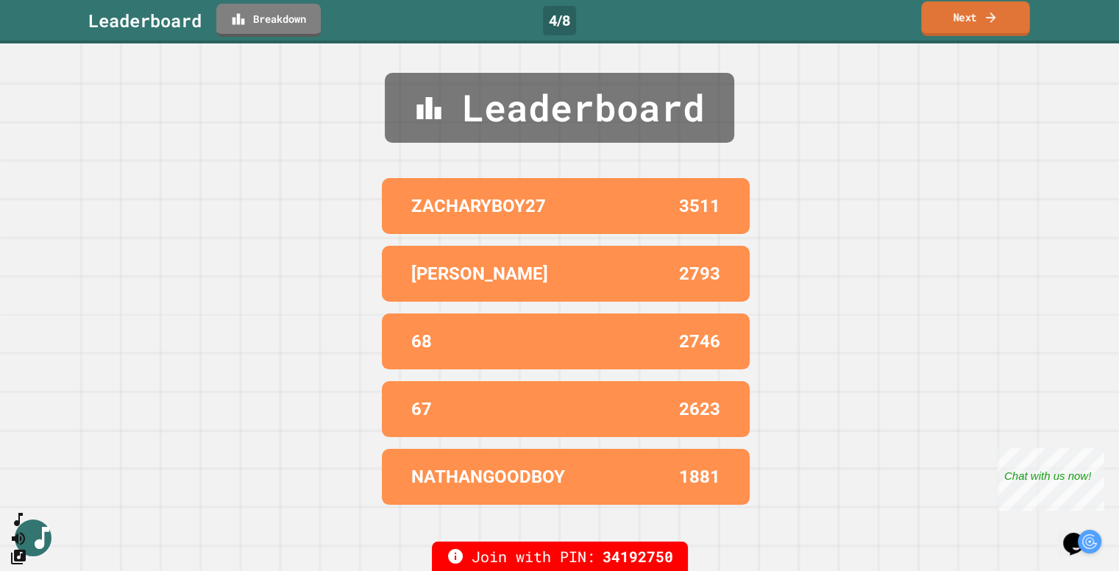
click at [948, 15] on link "Next" at bounding box center [975, 18] width 109 height 35
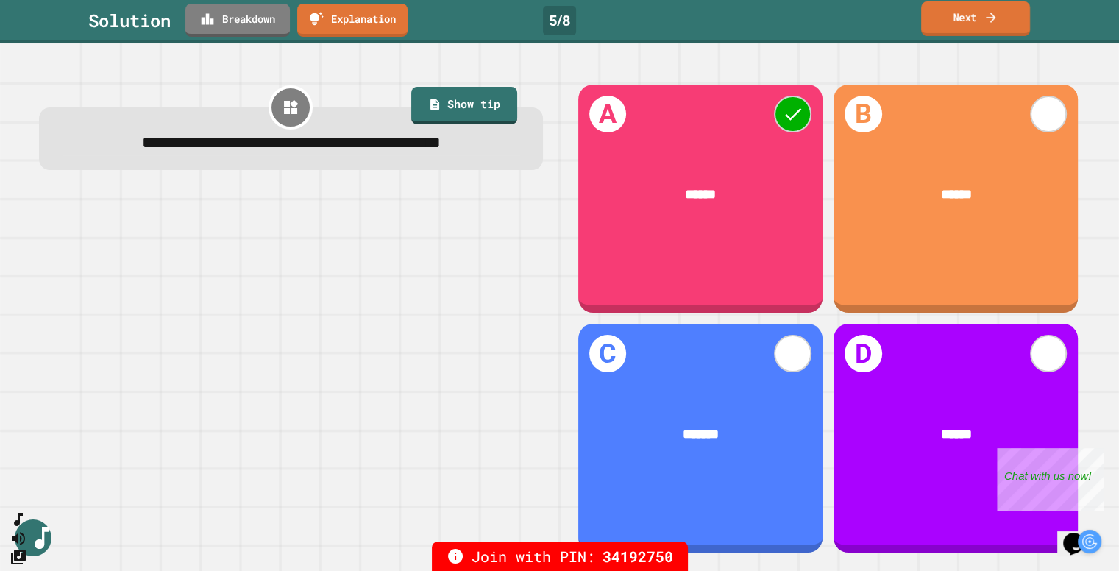
click at [981, 23] on link "Next" at bounding box center [975, 18] width 109 height 35
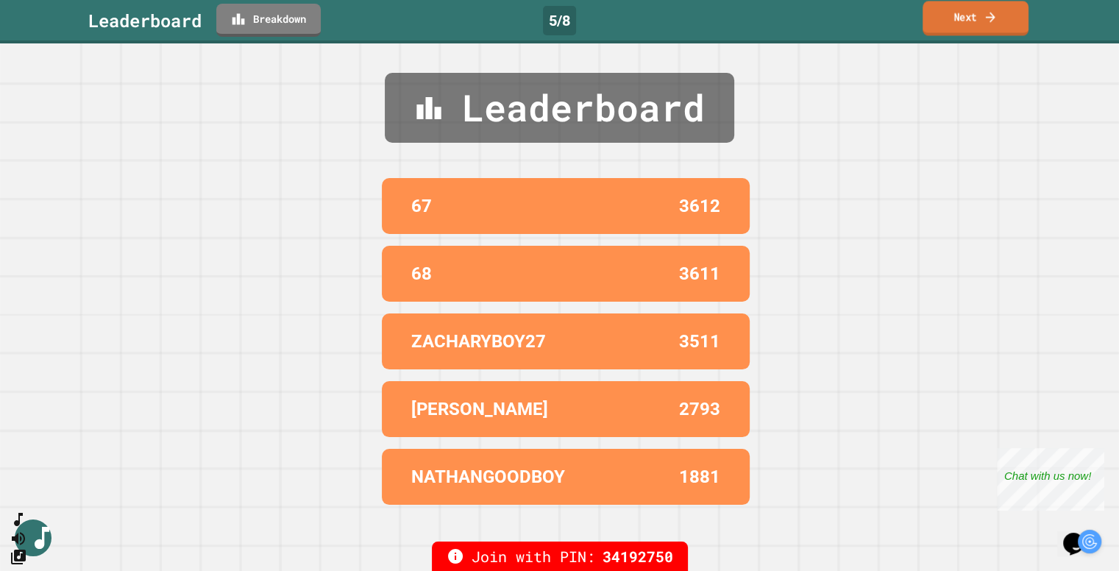
click at [969, 21] on link "Next" at bounding box center [976, 18] width 106 height 35
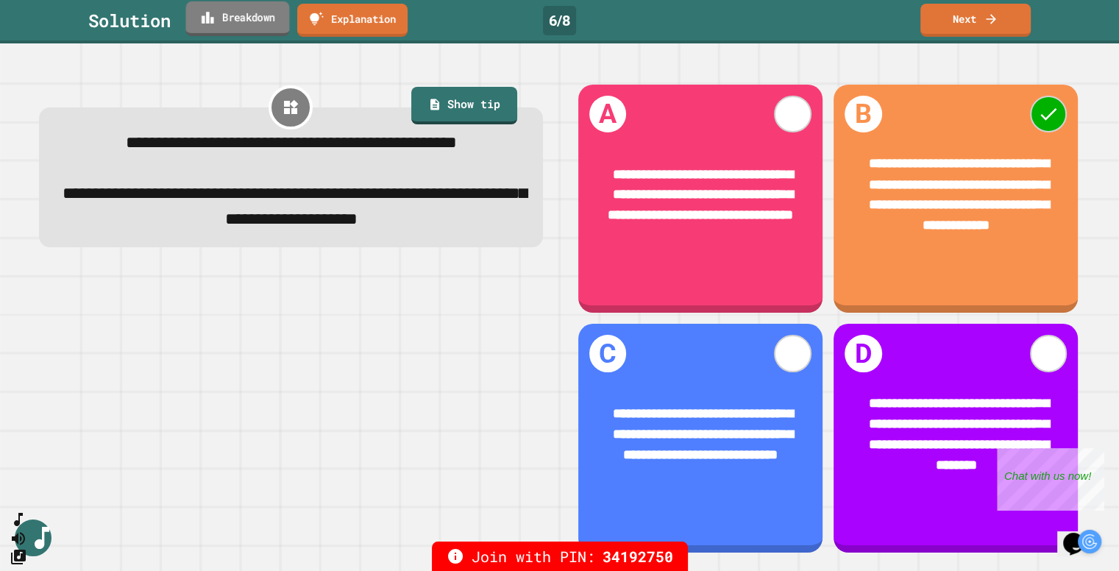
click at [253, 21] on link "Breakdown" at bounding box center [237, 18] width 104 height 35
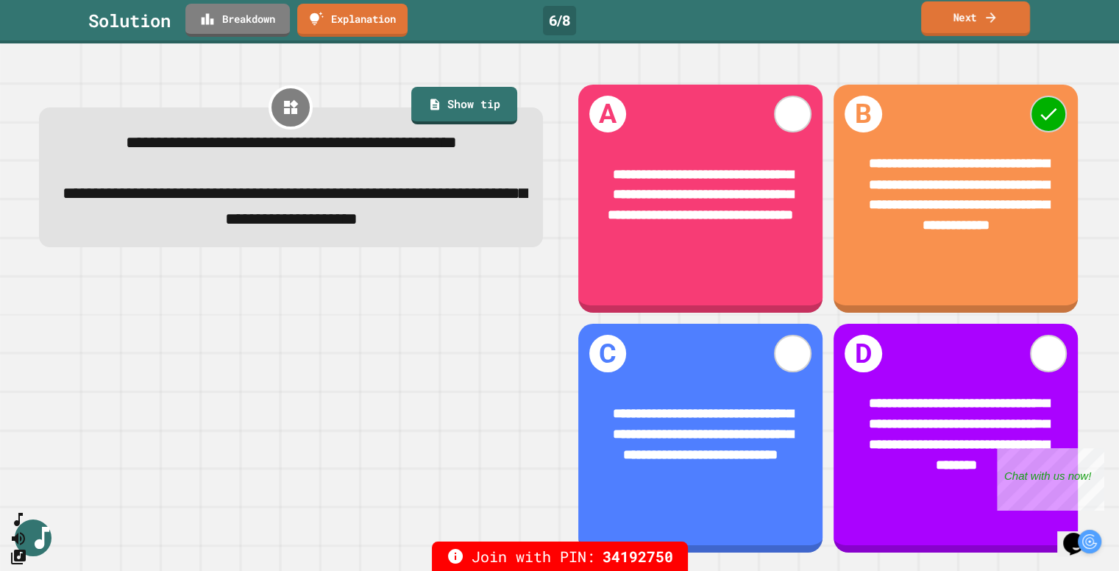
click at [977, 22] on link "Next" at bounding box center [975, 18] width 109 height 35
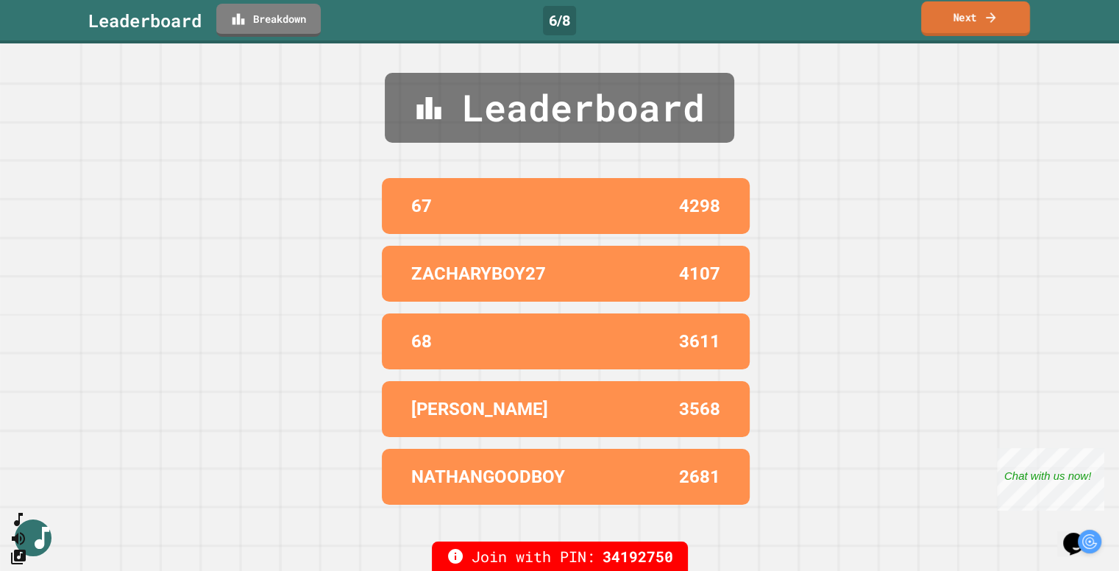
click at [940, 21] on link "Next" at bounding box center [975, 18] width 109 height 35
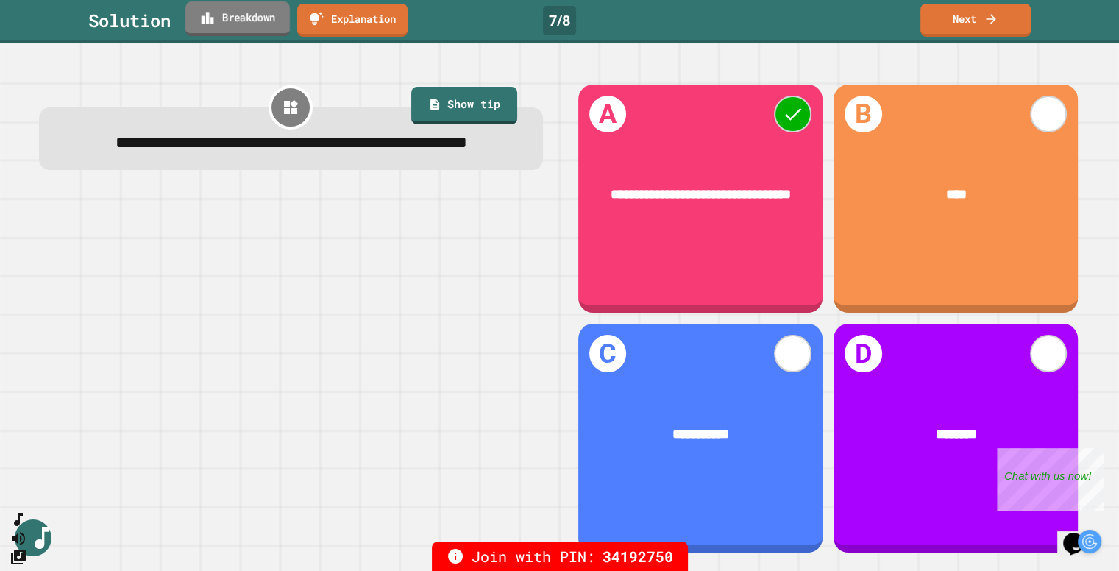
click at [263, 21] on link "Breakdown" at bounding box center [237, 18] width 104 height 35
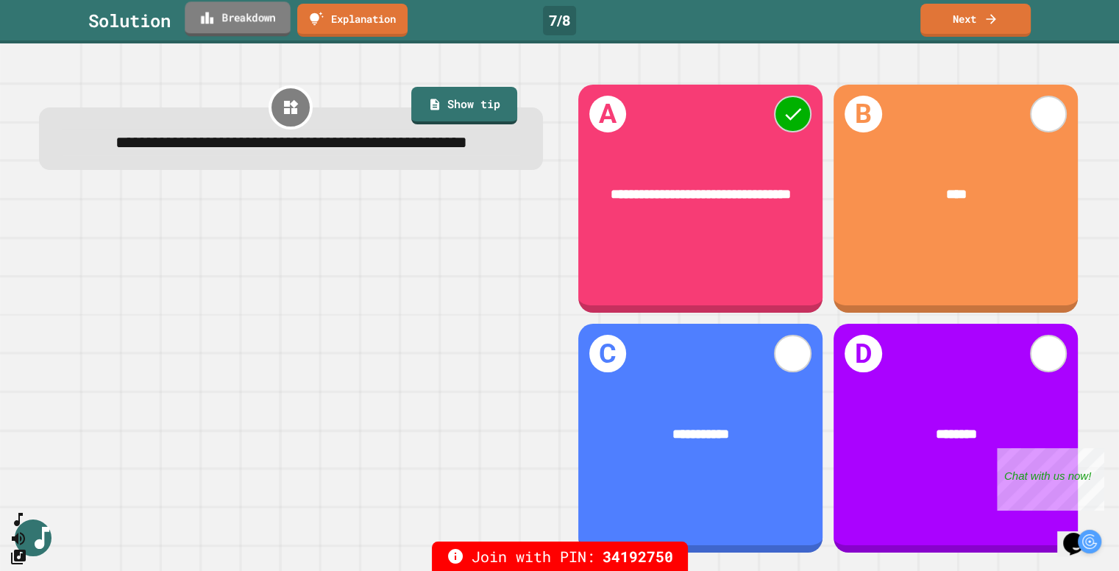
click at [263, 21] on link "Breakdown" at bounding box center [237, 18] width 105 height 35
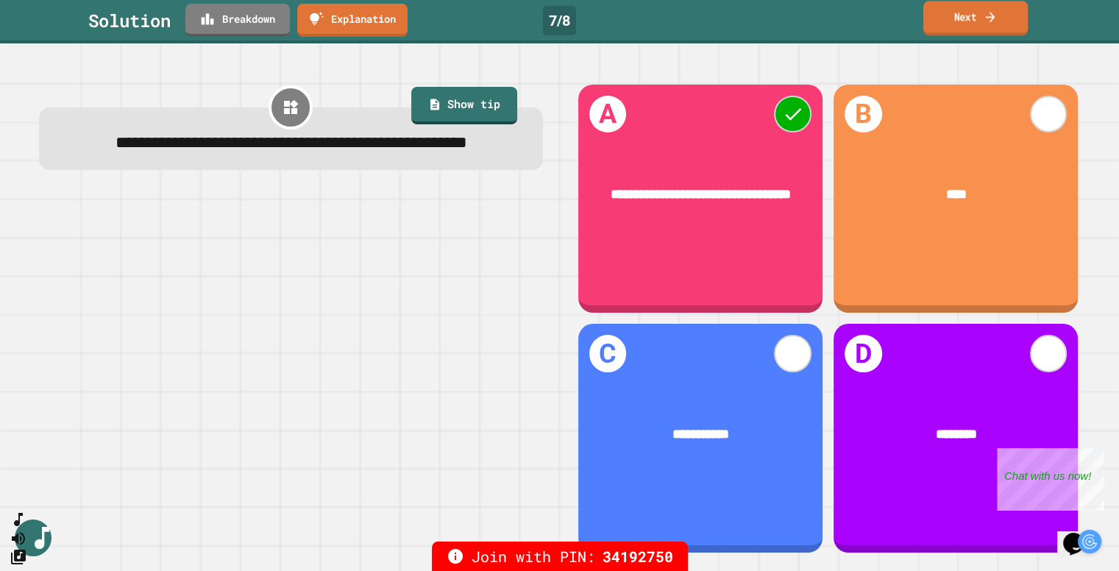
click at [978, 29] on link "Next" at bounding box center [976, 18] width 104 height 35
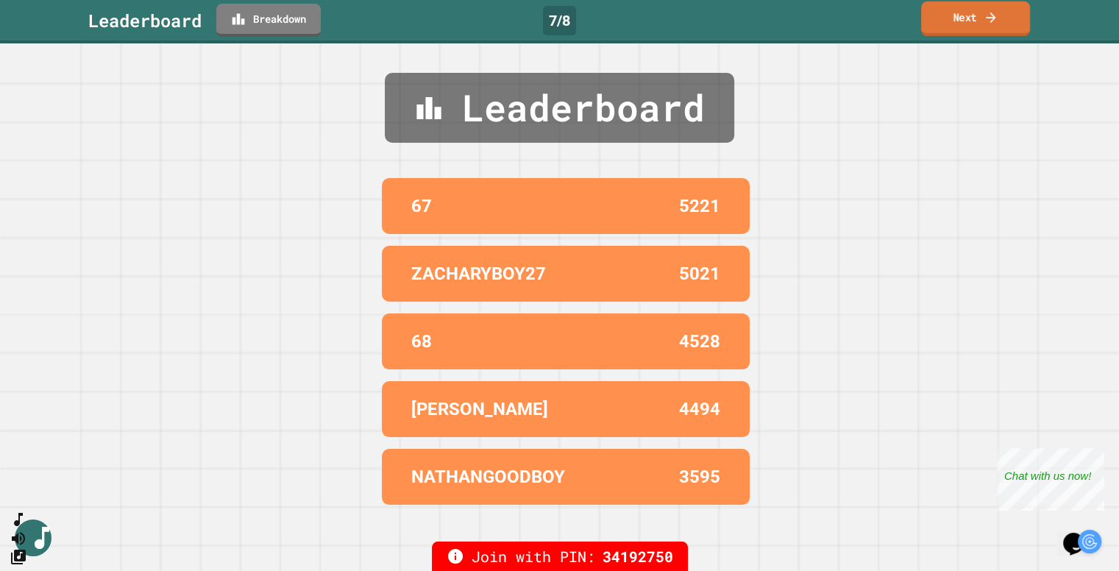
click at [977, 29] on link "Next" at bounding box center [975, 18] width 109 height 35
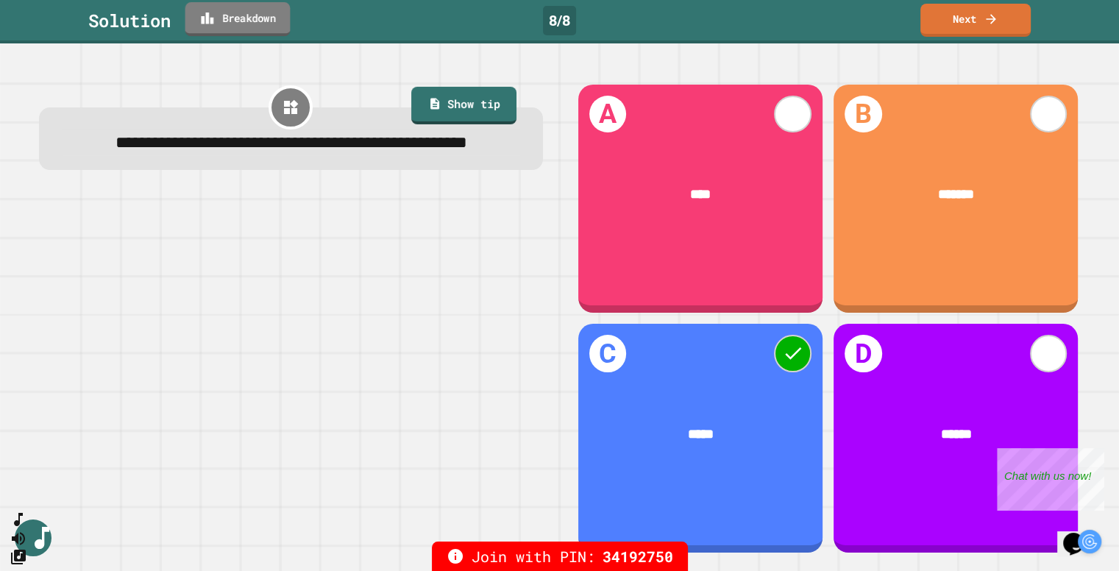
click at [263, 28] on link "Breakdown" at bounding box center [237, 19] width 105 height 34
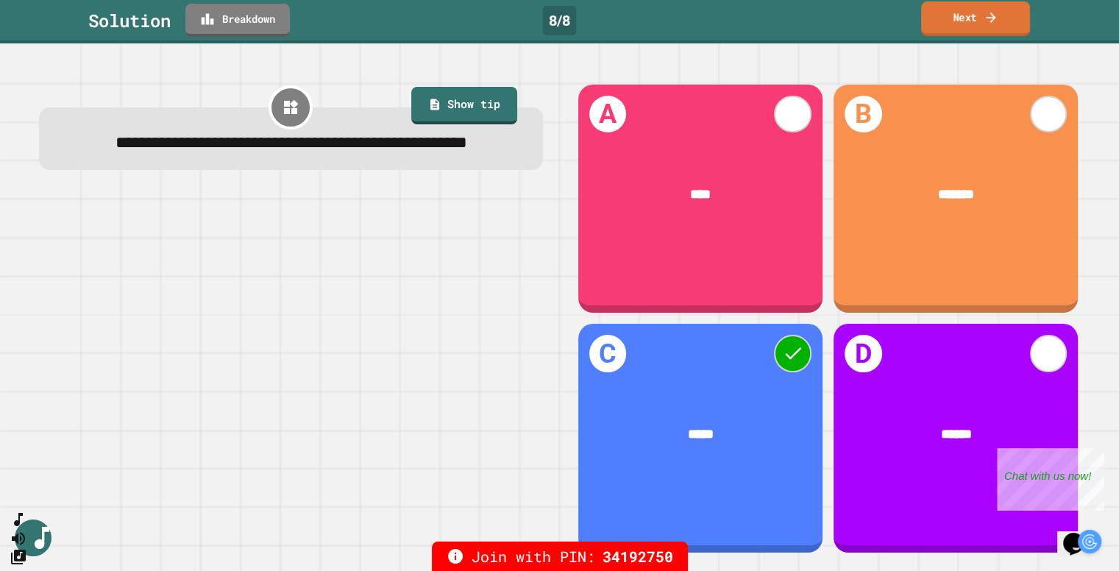
click at [951, 23] on link "Next" at bounding box center [975, 18] width 109 height 35
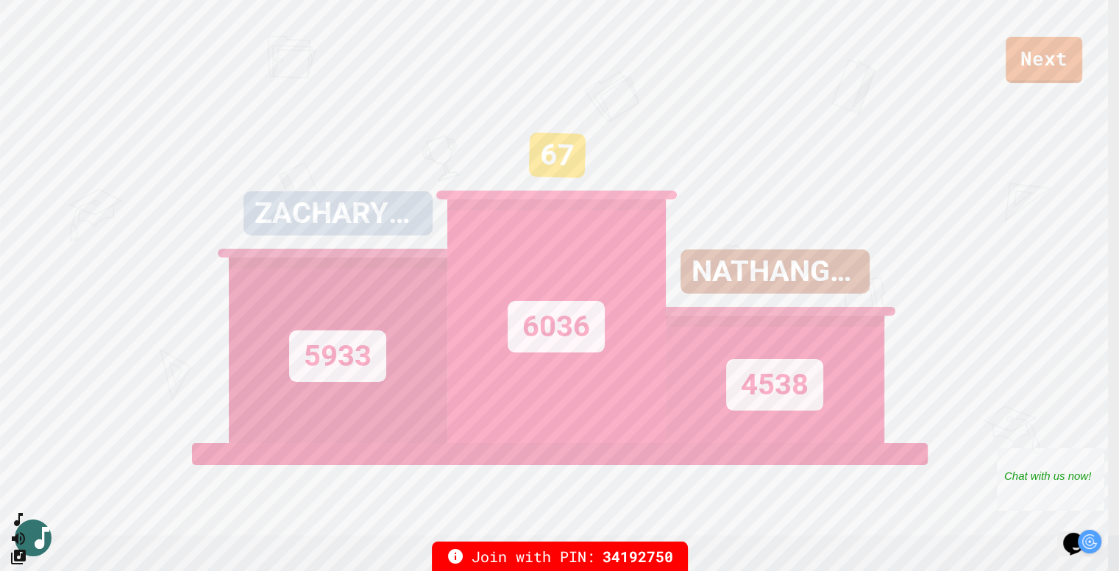
scroll to position [253, 0]
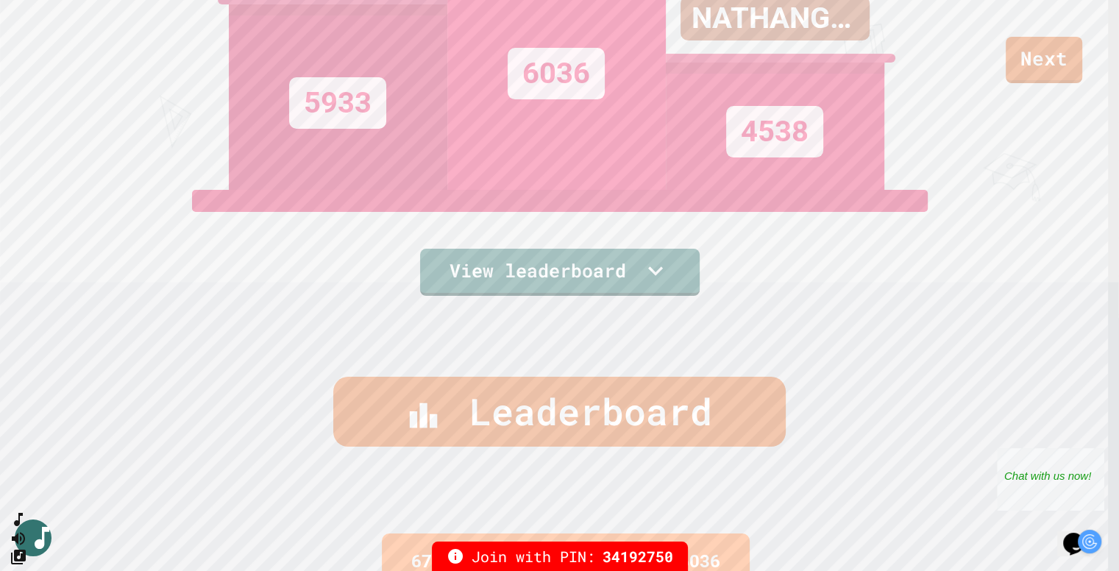
click at [568, 415] on div "Leaderboard" at bounding box center [559, 412] width 453 height 70
click at [522, 270] on link "View leaderboard" at bounding box center [560, 271] width 282 height 49
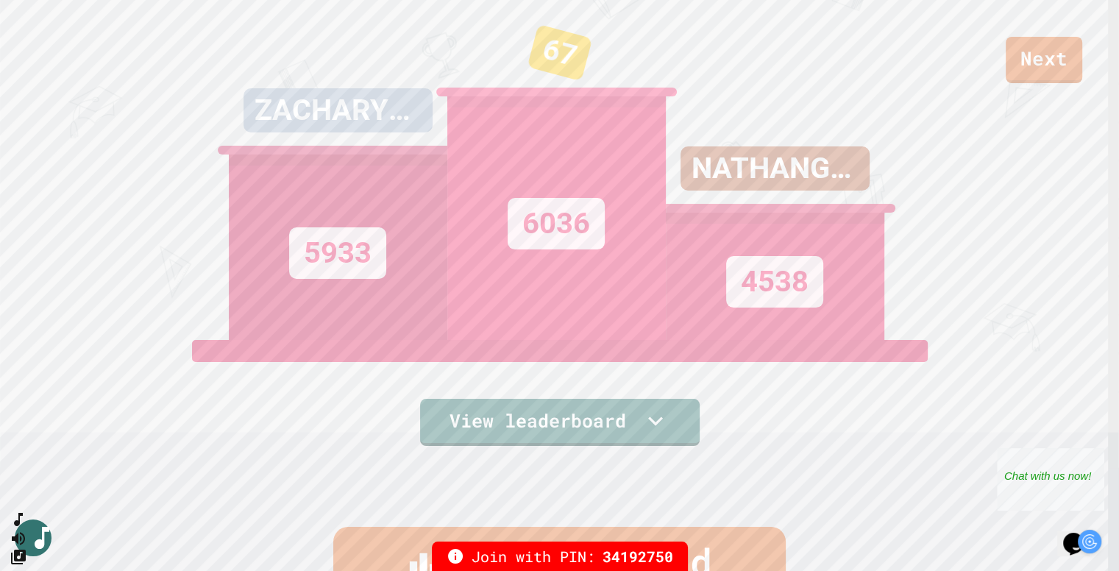
scroll to position [35, 0]
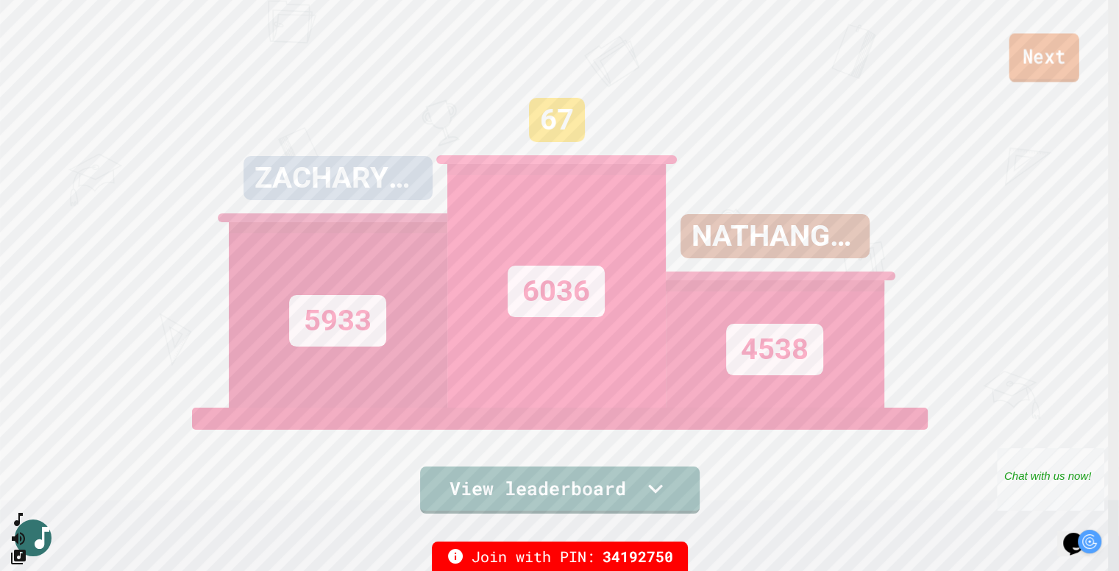
click at [1033, 76] on link "Next" at bounding box center [1044, 57] width 70 height 49
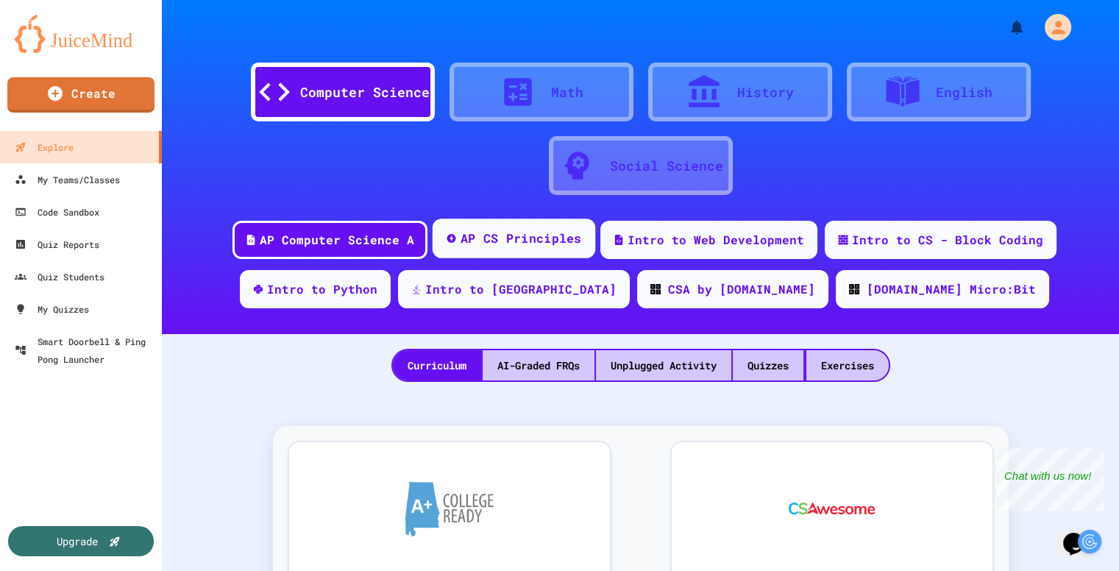
click at [557, 247] on div "AP CS Principles" at bounding box center [520, 239] width 121 height 18
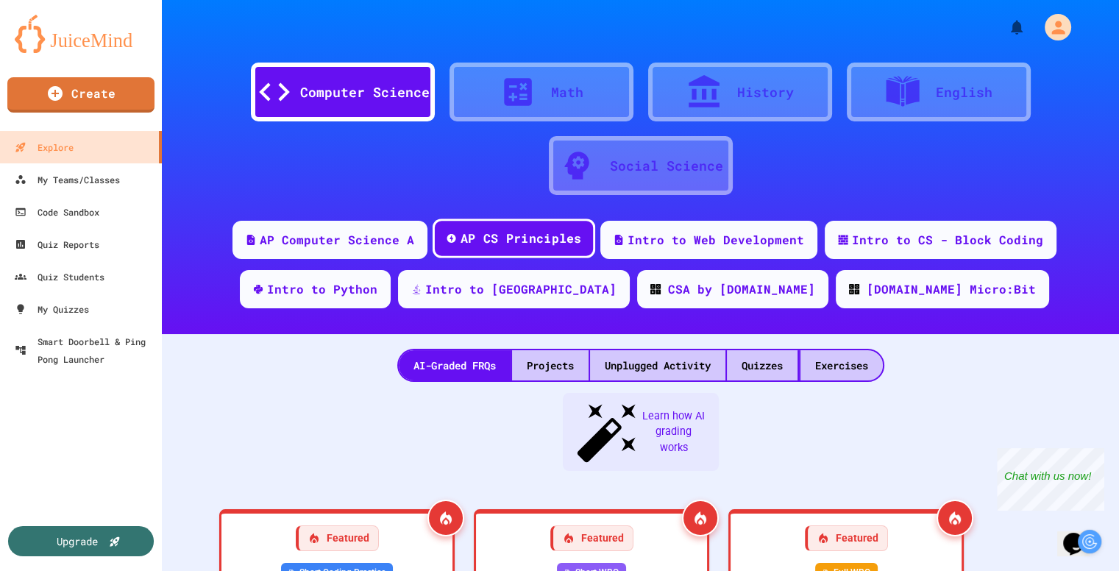
scroll to position [12, 0]
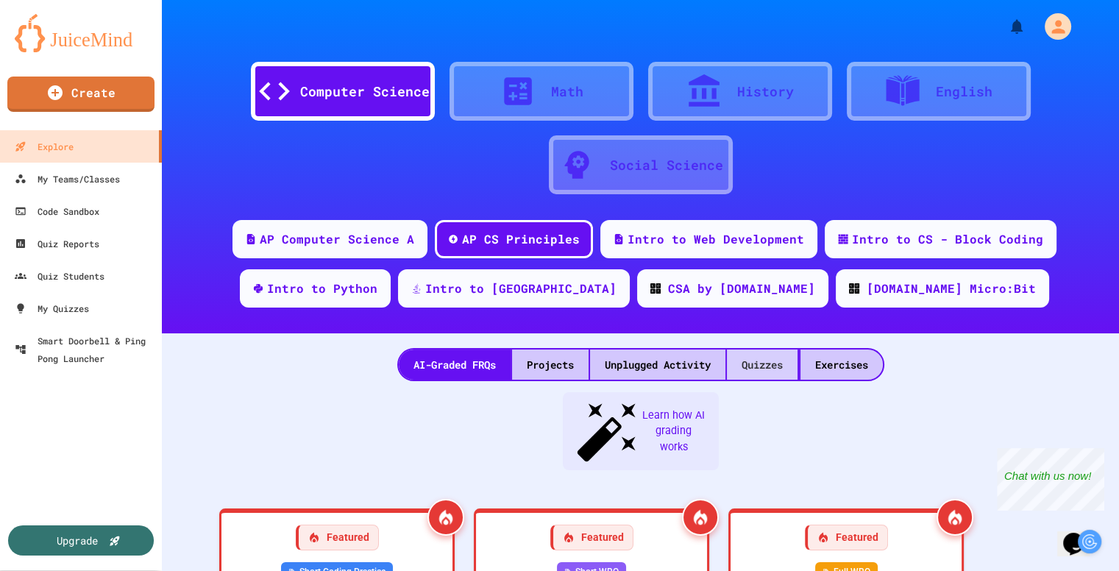
click at [760, 350] on div "Quizzes" at bounding box center [762, 365] width 71 height 30
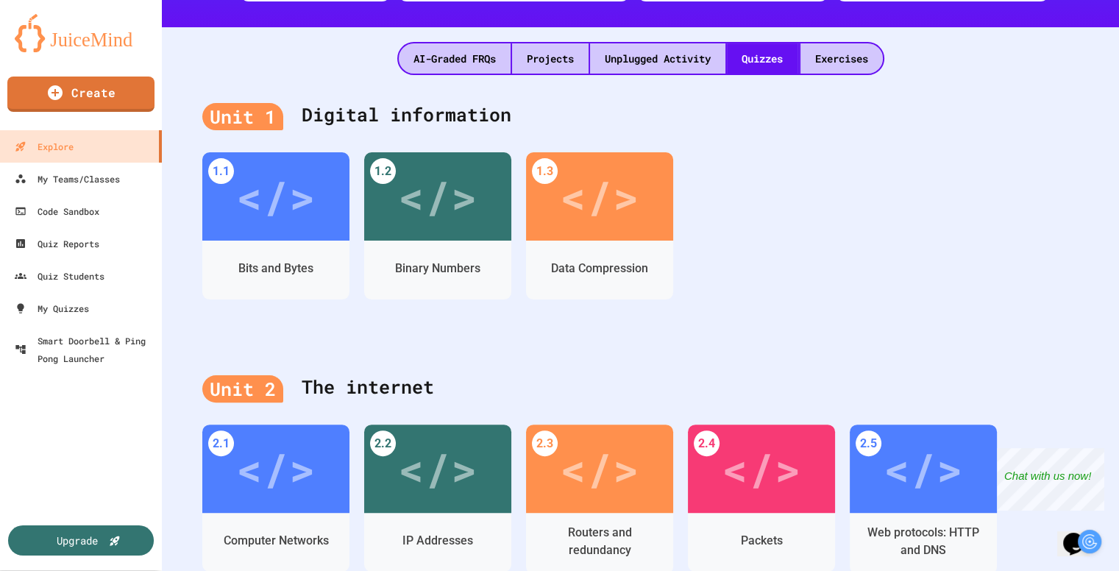
scroll to position [536, 0]
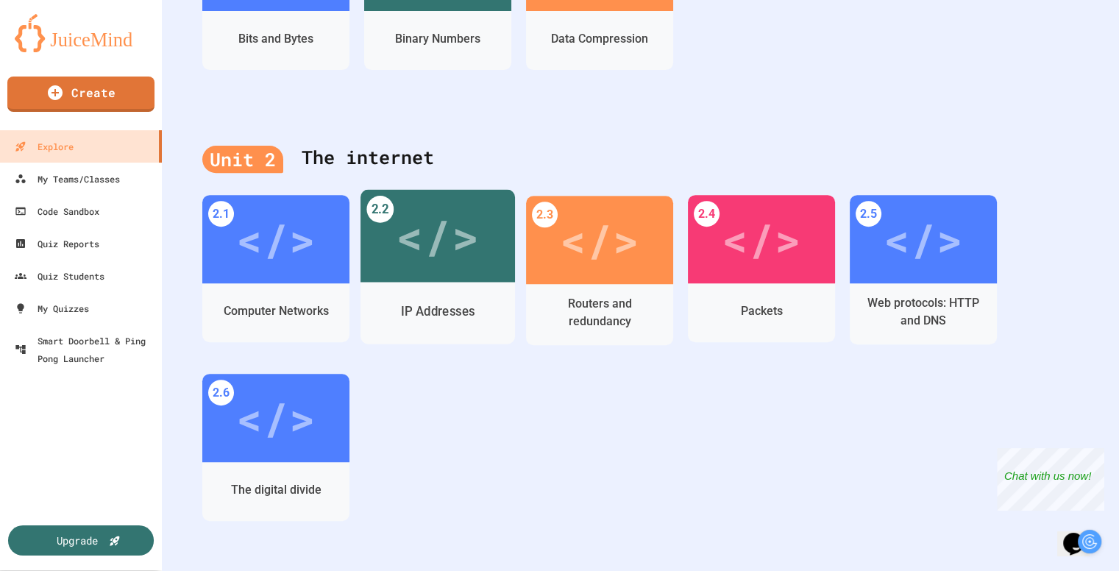
click at [465, 290] on div "IP Addresses" at bounding box center [438, 311] width 155 height 43
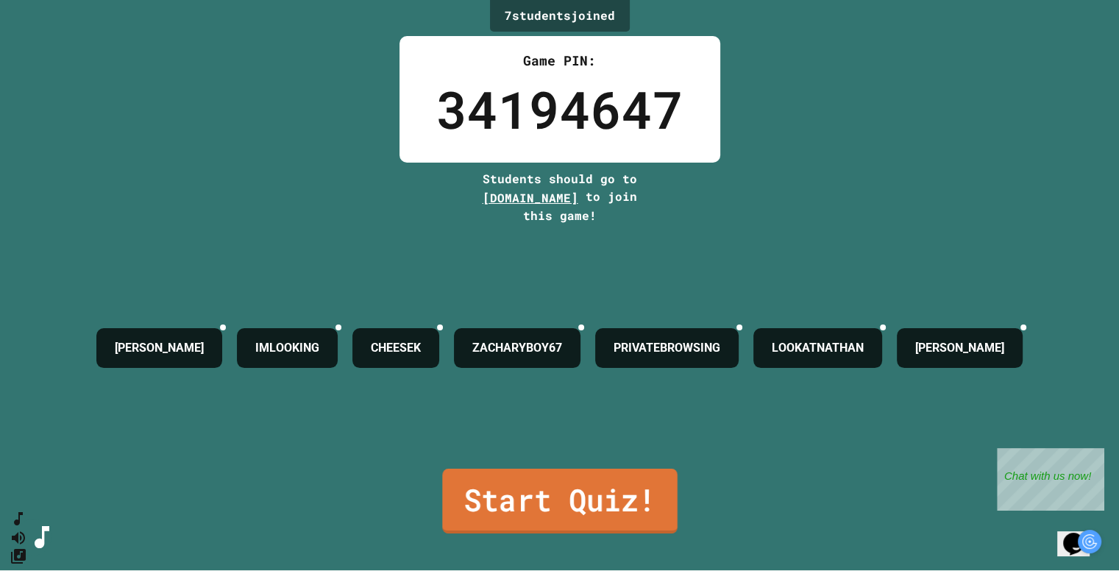
click at [586, 503] on link "Start Quiz!" at bounding box center [559, 501] width 235 height 65
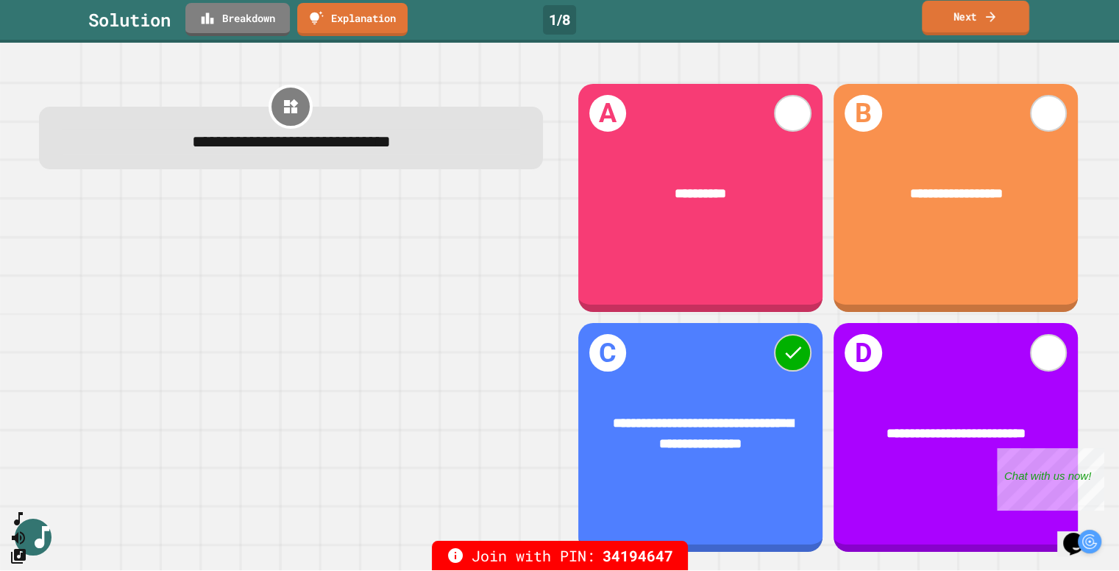
click at [967, 17] on link "Next" at bounding box center [975, 18] width 107 height 35
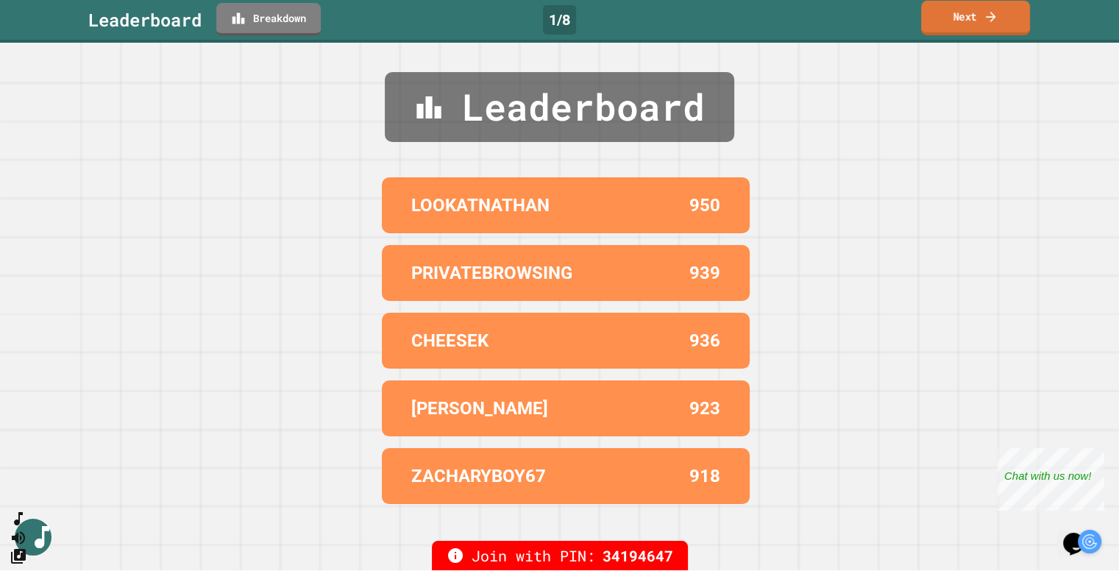
click at [967, 17] on link "Next" at bounding box center [975, 18] width 109 height 35
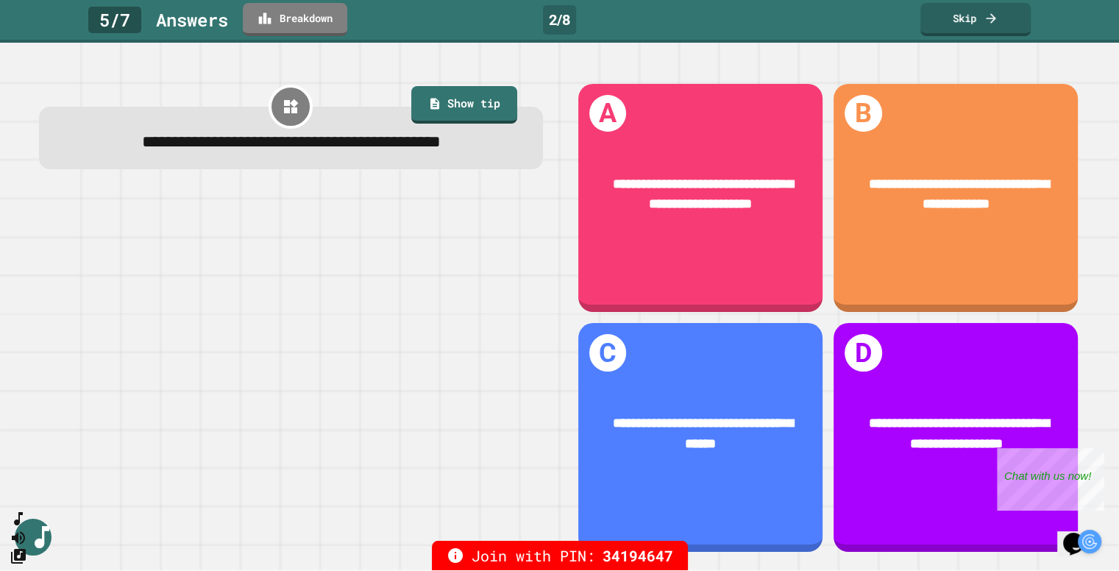
click at [365, 299] on div at bounding box center [291, 372] width 504 height 362
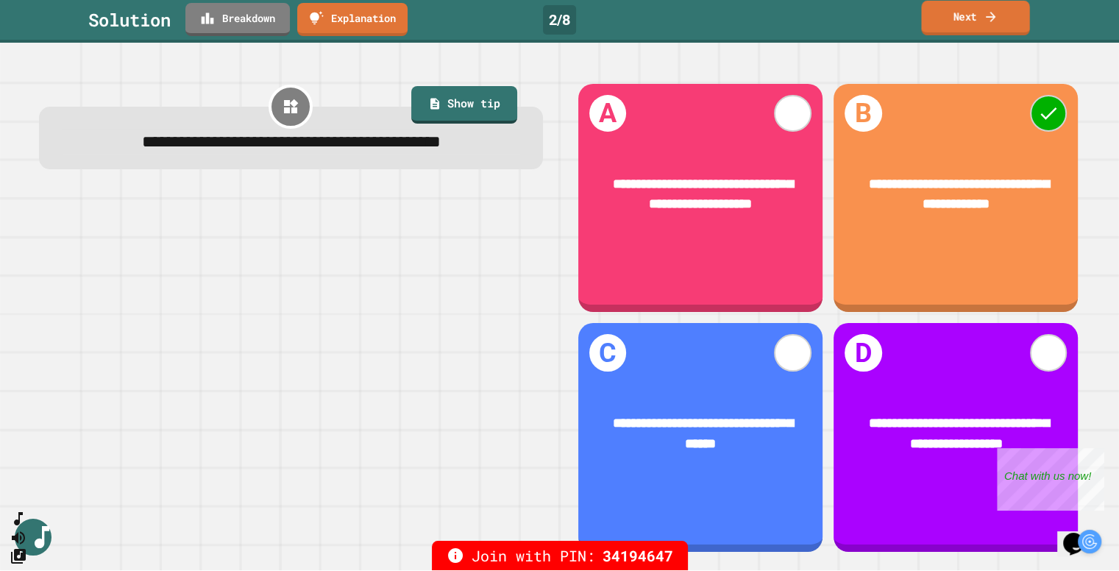
click at [960, 24] on link "Next" at bounding box center [975, 18] width 108 height 35
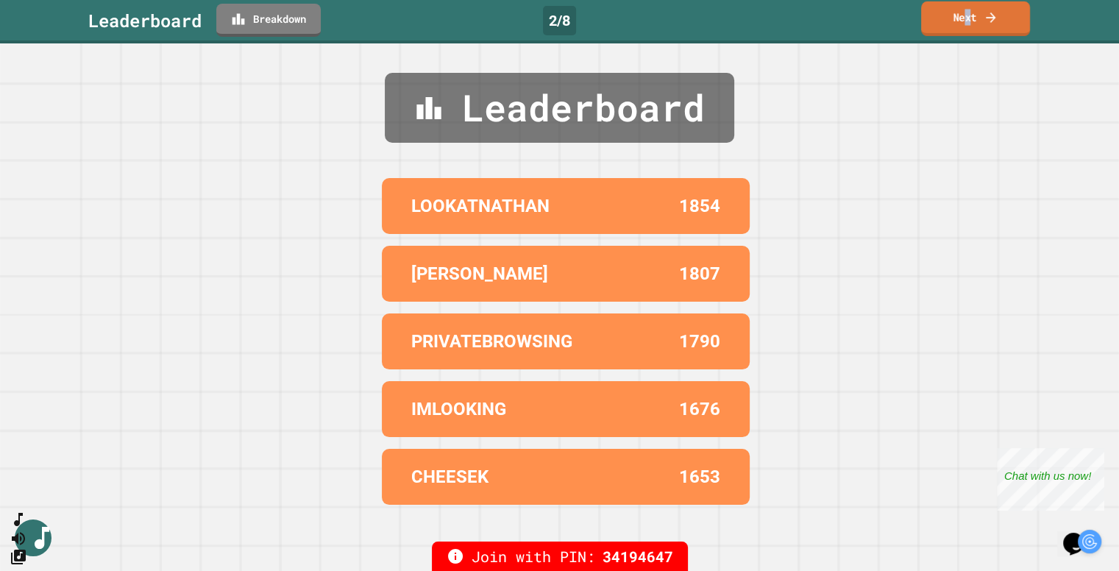
drag, startPoint x: 951, startPoint y: 32, endPoint x: 968, endPoint y: 10, distance: 28.3
click at [968, 10] on link "Next" at bounding box center [975, 18] width 109 height 35
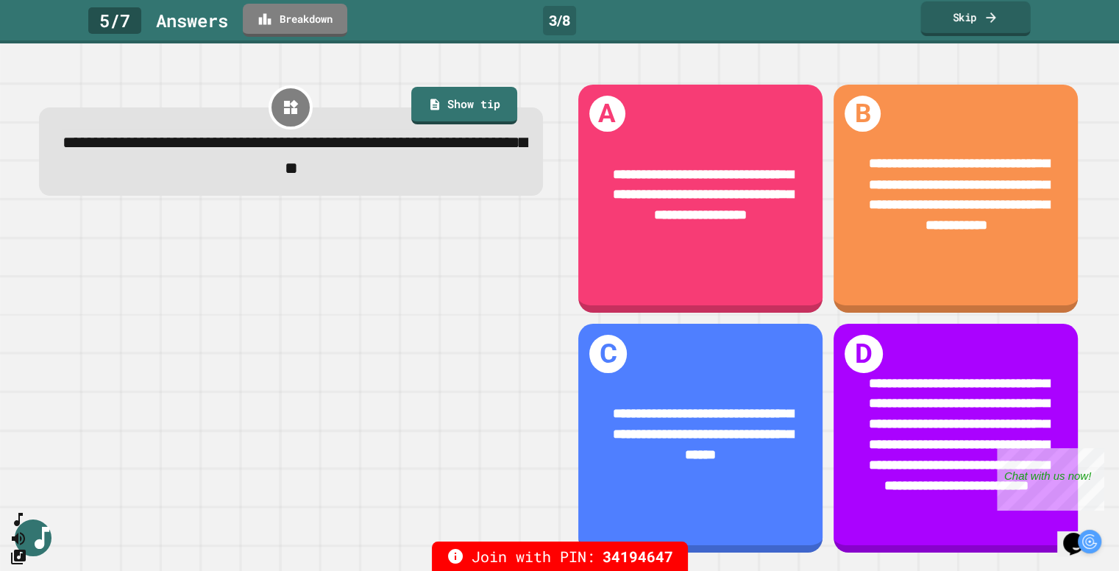
click at [998, 22] on icon at bounding box center [991, 17] width 15 height 15
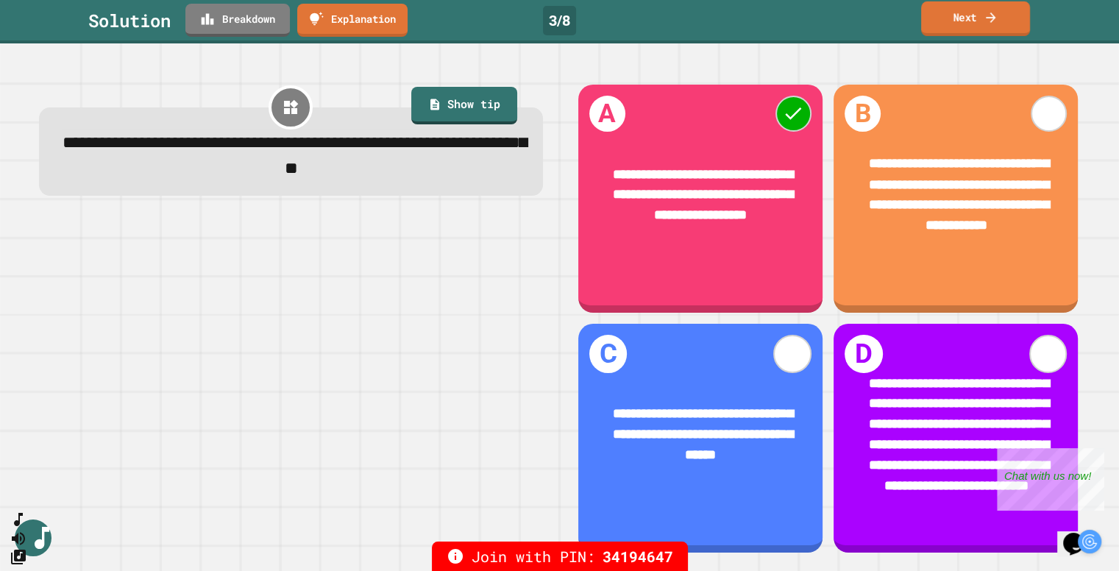
click at [998, 22] on icon at bounding box center [991, 17] width 15 height 15
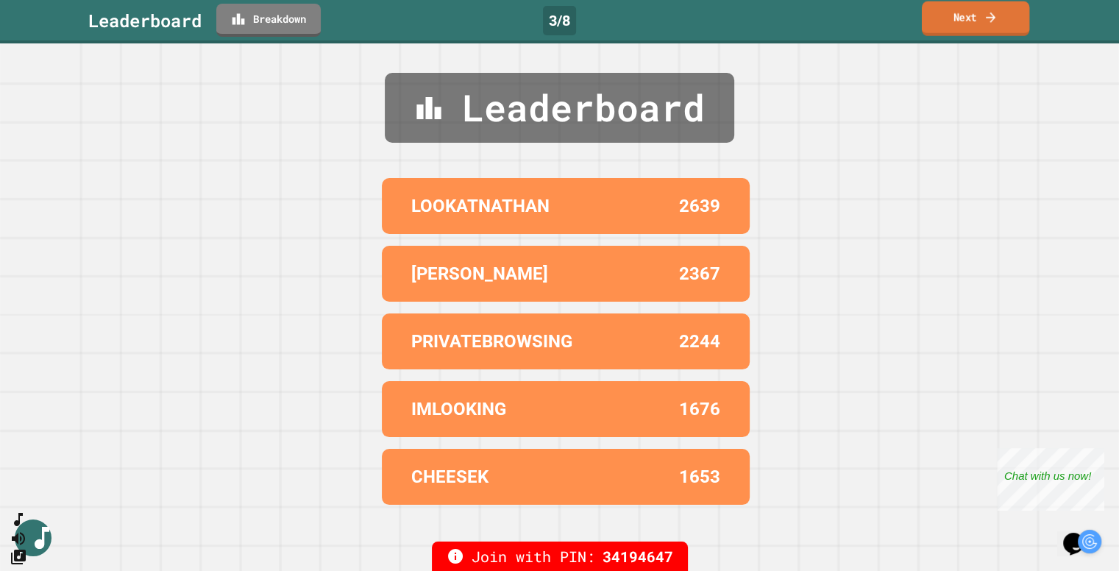
click at [944, 27] on link "Next" at bounding box center [975, 18] width 107 height 35
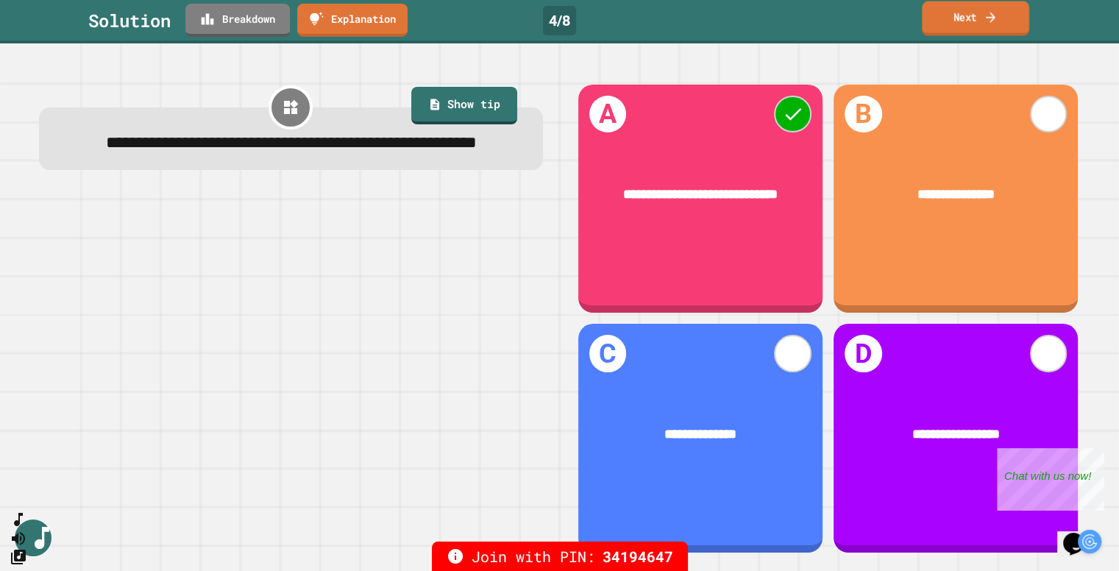
click at [987, 14] on icon at bounding box center [991, 17] width 14 height 15
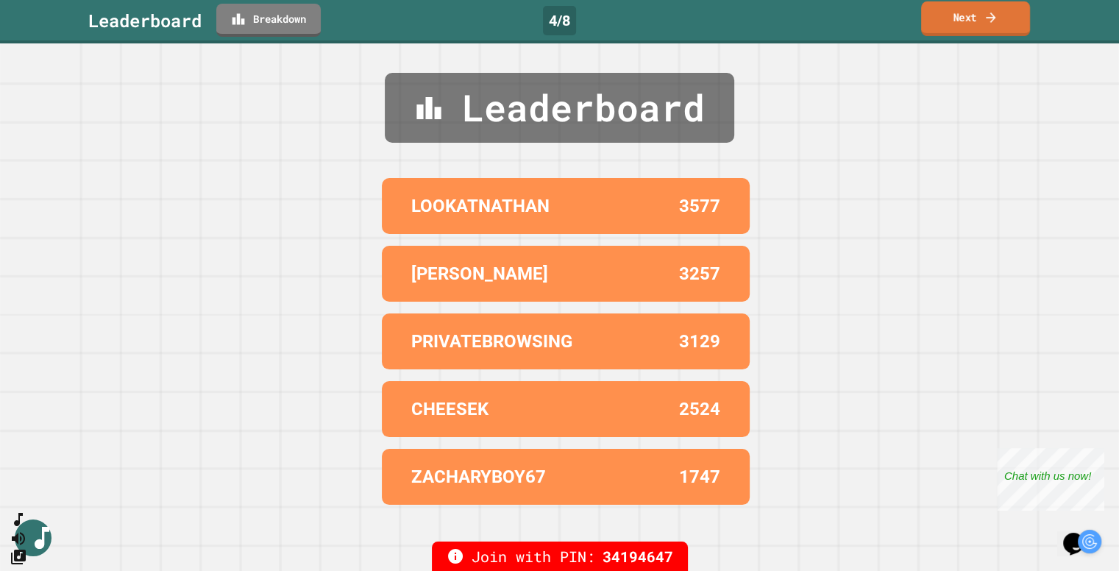
click at [980, 14] on link "Next" at bounding box center [975, 18] width 109 height 35
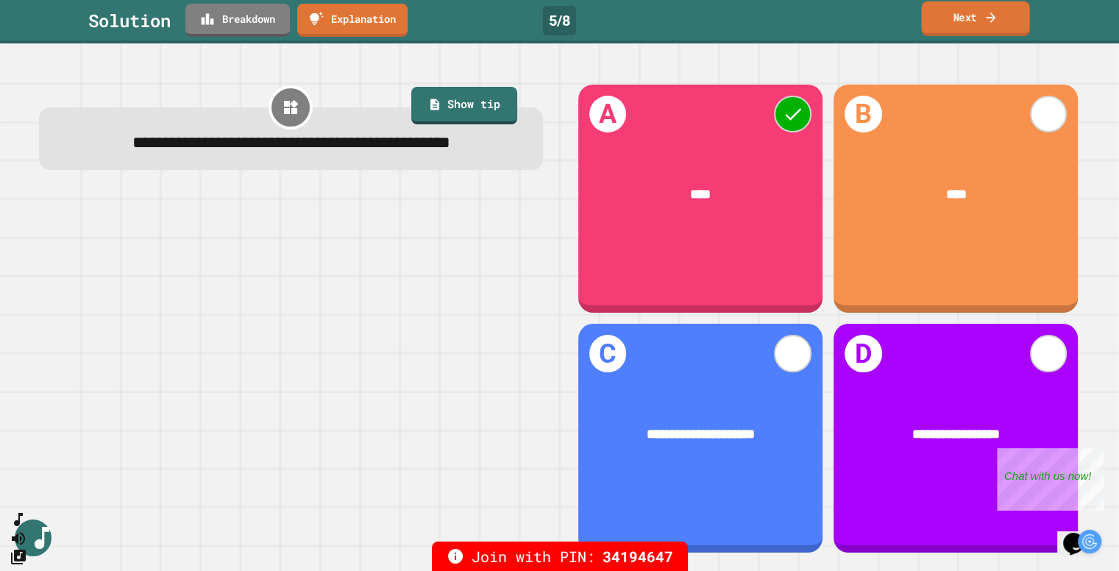
click at [971, 24] on link "Next" at bounding box center [975, 18] width 108 height 35
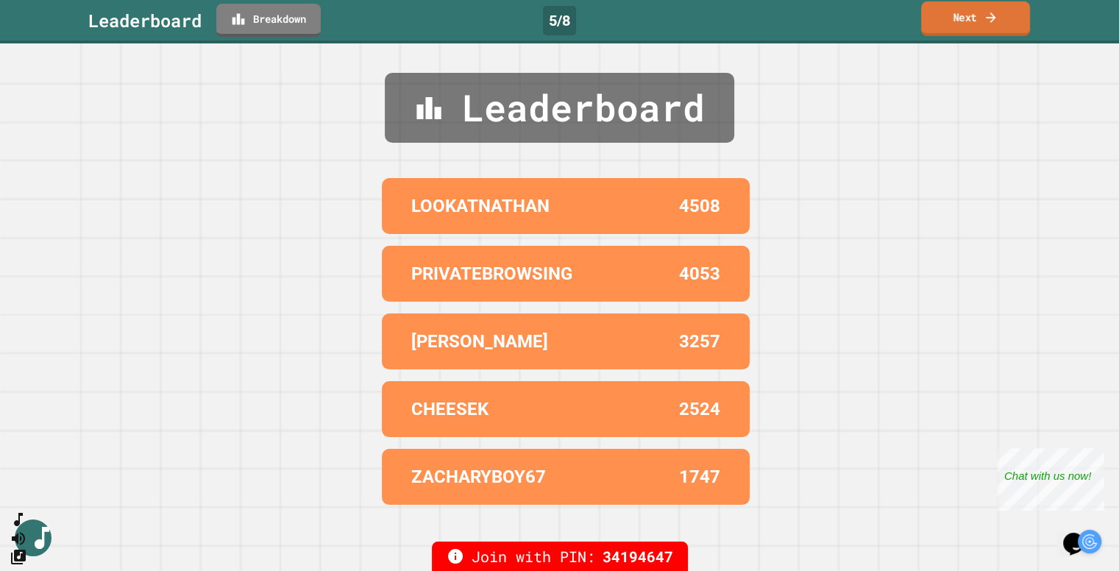
click at [971, 24] on link "Next" at bounding box center [975, 18] width 109 height 35
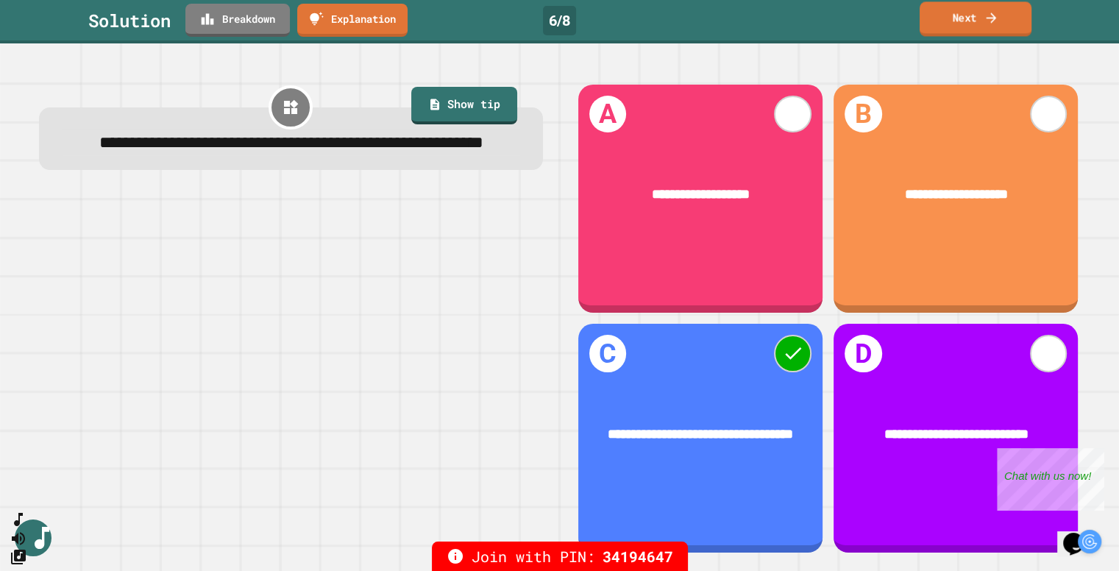
click at [961, 22] on link "Next" at bounding box center [976, 18] width 112 height 35
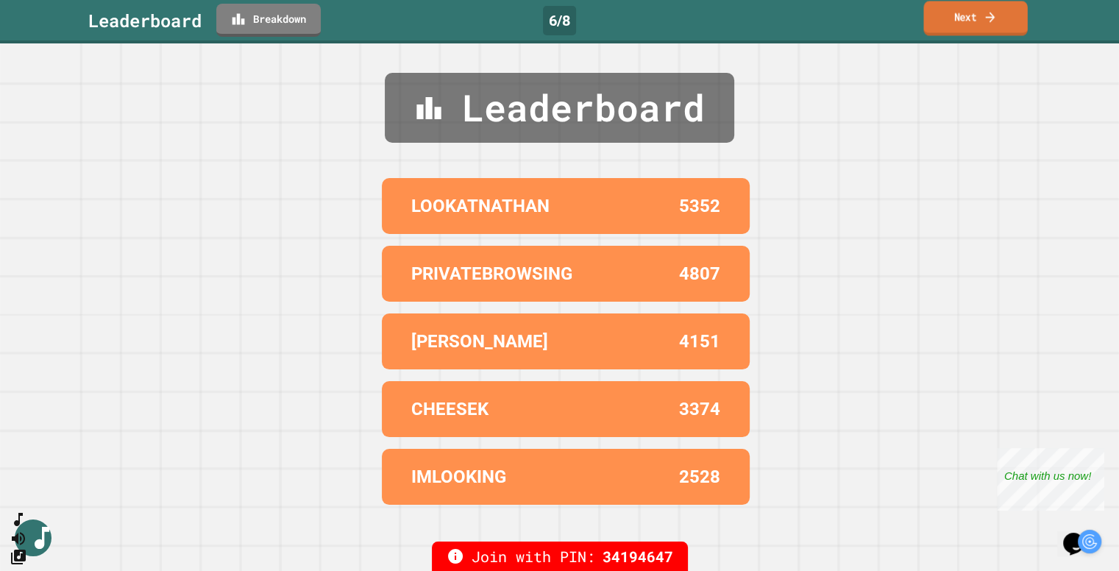
click at [948, 17] on link "Next" at bounding box center [976, 18] width 104 height 35
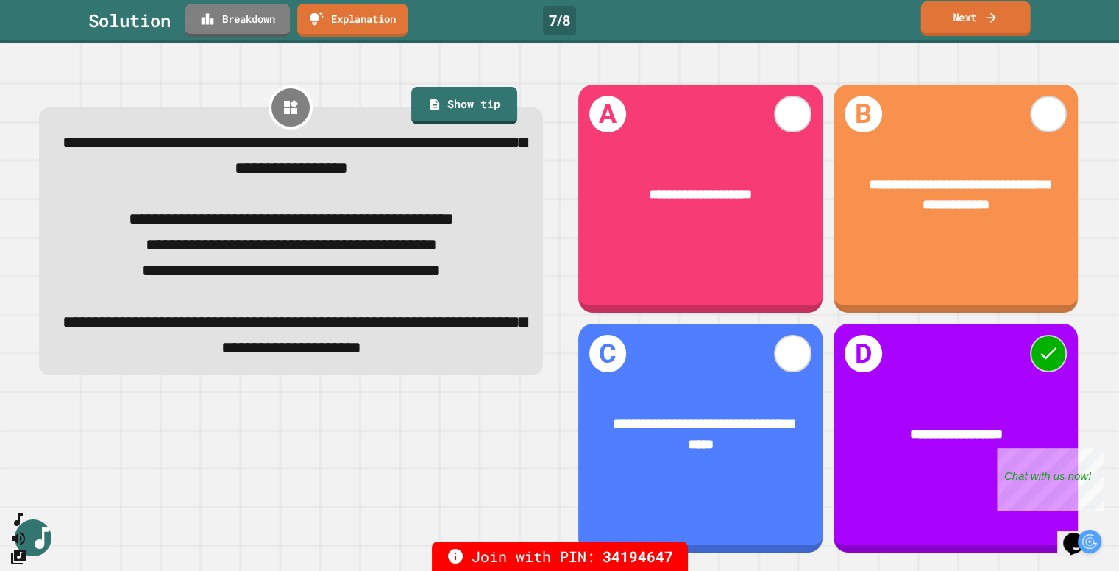
click at [976, 23] on link "Next" at bounding box center [976, 18] width 110 height 35
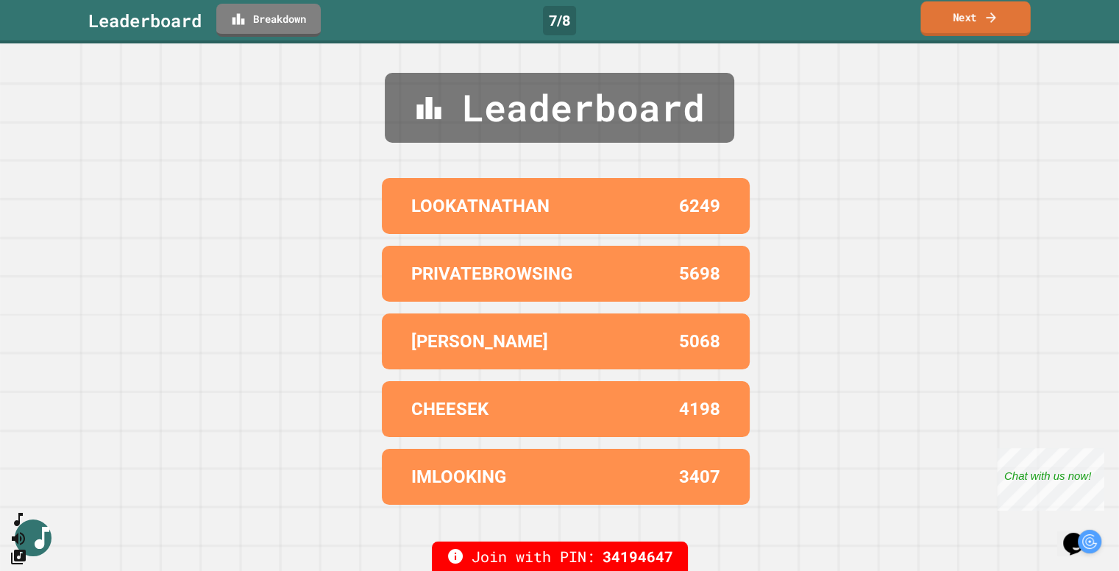
click at [976, 23] on link "Next" at bounding box center [976, 18] width 110 height 35
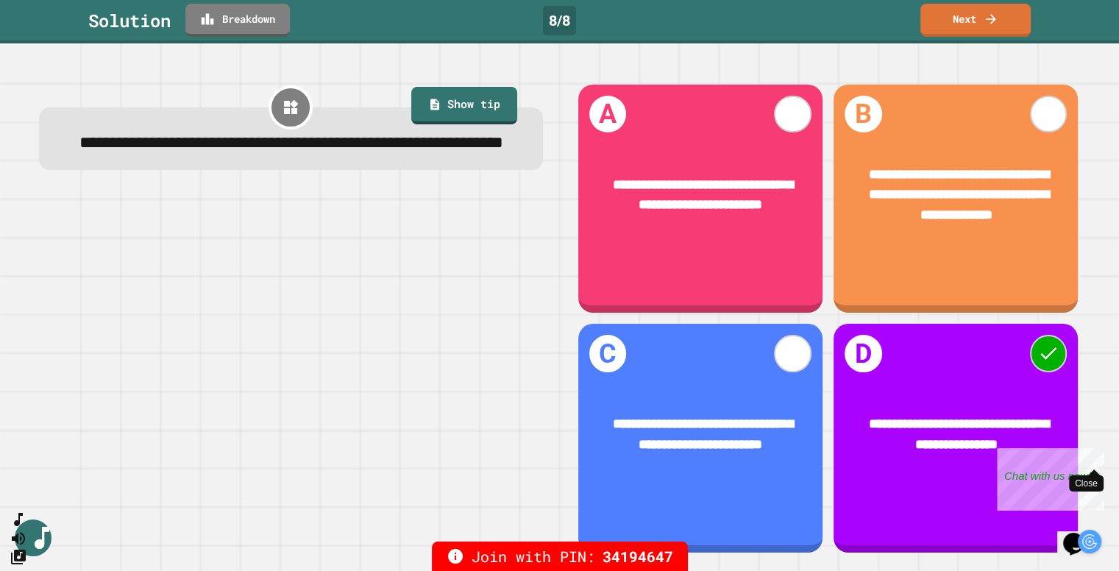
click at [1101, 453] on div "Close" at bounding box center [1094, 457] width 18 height 18
click at [971, 13] on link "Next" at bounding box center [976, 18] width 110 height 35
